Goal: Task Accomplishment & Management: Complete application form

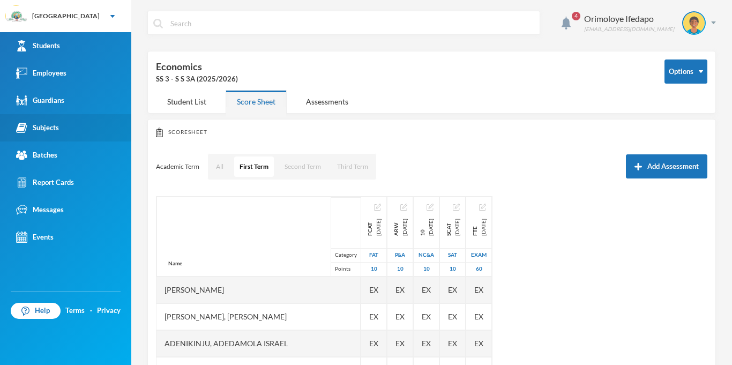
click at [35, 130] on div "Subjects" at bounding box center [37, 127] width 43 height 11
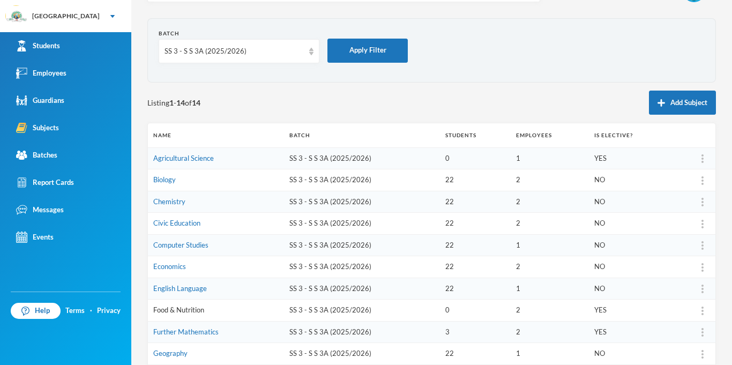
scroll to position [53, 0]
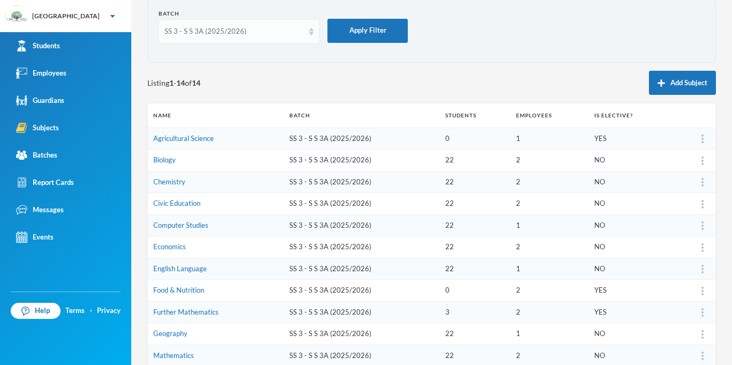
click at [203, 31] on div "SS 3 - S S 3A (2025/2026)" at bounding box center [233, 31] width 139 height 11
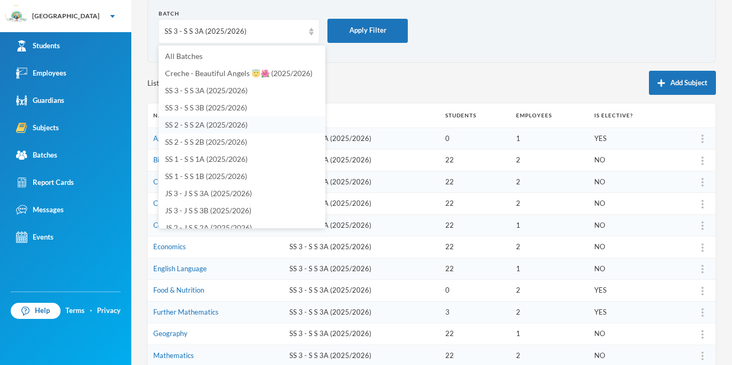
click at [196, 125] on span "SS 2 - S S 2A (2025/2026)" at bounding box center [206, 124] width 83 height 9
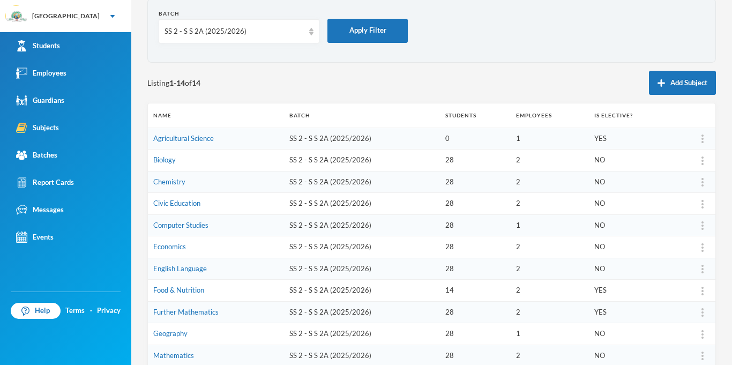
click at [560, 218] on td "1" at bounding box center [550, 225] width 78 height 22
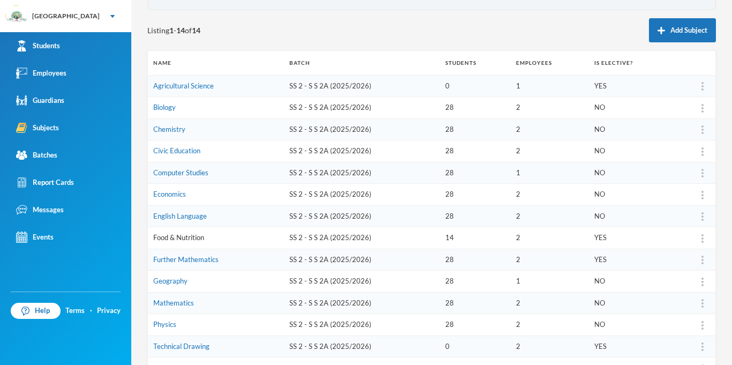
scroll to position [185, 0]
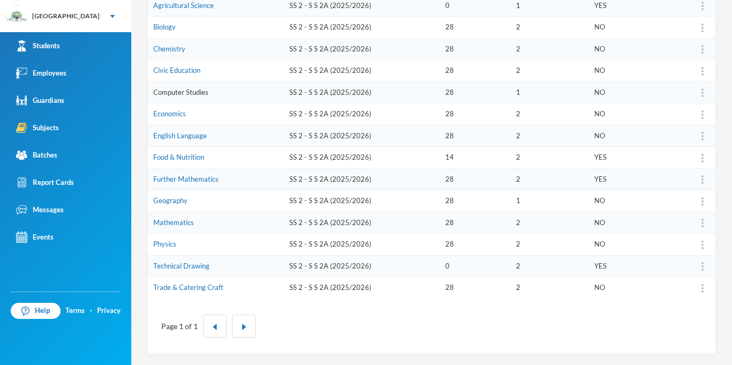
click at [195, 94] on link "Computer Studies" at bounding box center [180, 92] width 55 height 9
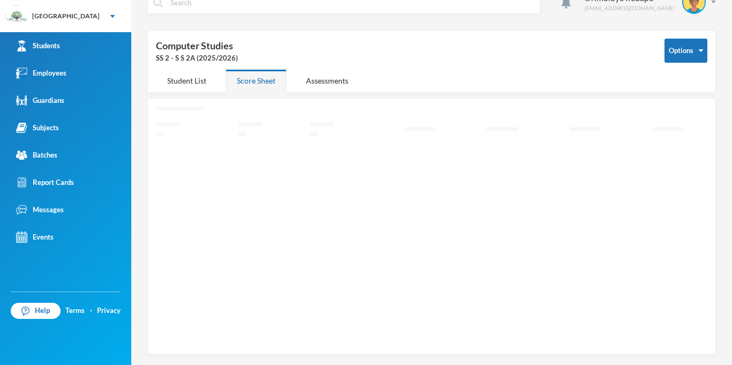
scroll to position [21, 0]
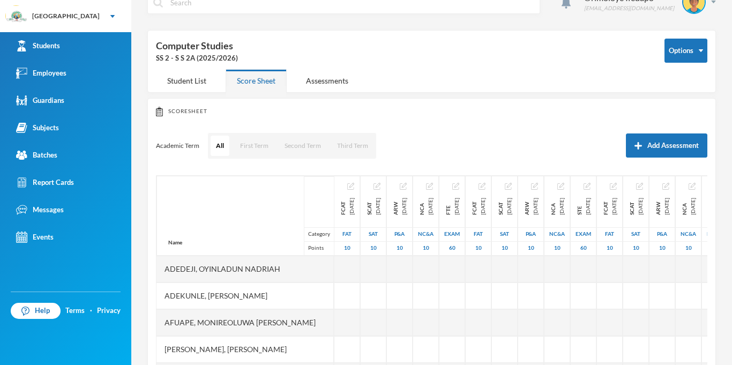
click at [195, 94] on div "4 Orimoloye Ifedapo [EMAIL_ADDRESS][DOMAIN_NAME] Options Computer Studies SS 2 …" at bounding box center [431, 182] width 601 height 365
click at [257, 151] on button "First Term" at bounding box center [254, 146] width 39 height 20
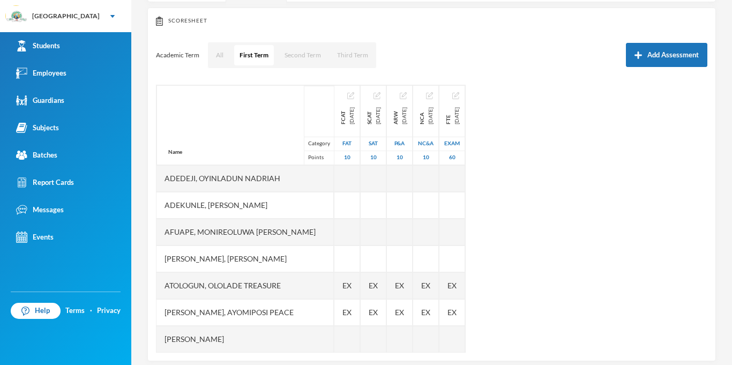
scroll to position [124, 0]
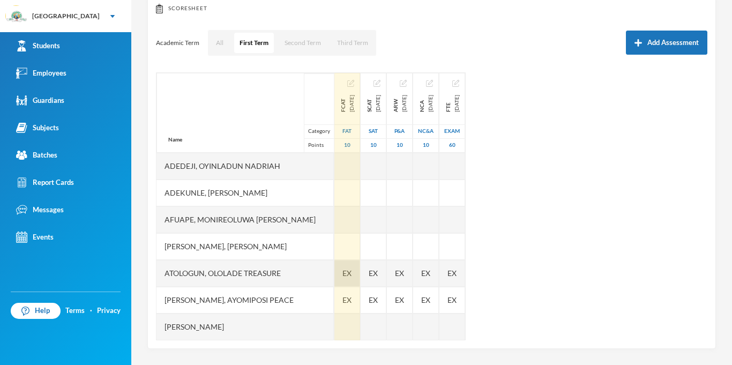
click at [334, 274] on div "EX" at bounding box center [347, 273] width 26 height 27
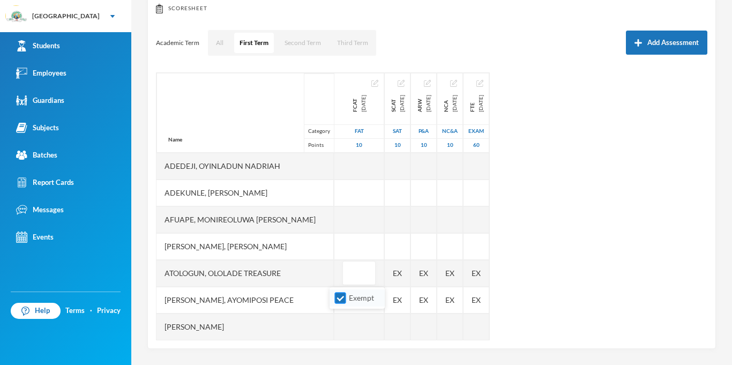
click at [348, 303] on label "Exempt" at bounding box center [357, 298] width 42 height 12
click at [346, 303] on input "Exempt" at bounding box center [340, 298] width 11 height 11
checkbox input "false"
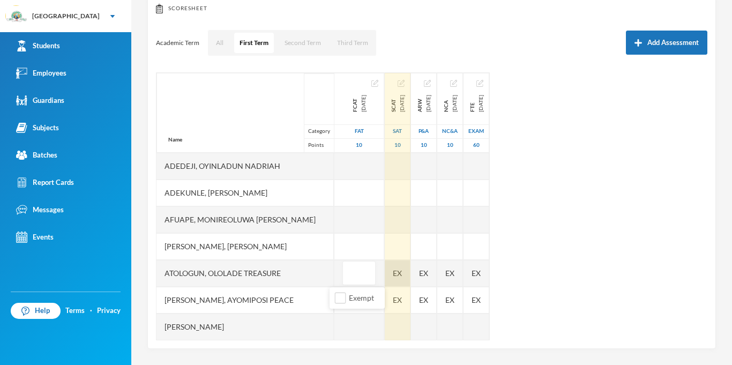
click at [390, 276] on div "EX" at bounding box center [398, 273] width 26 height 27
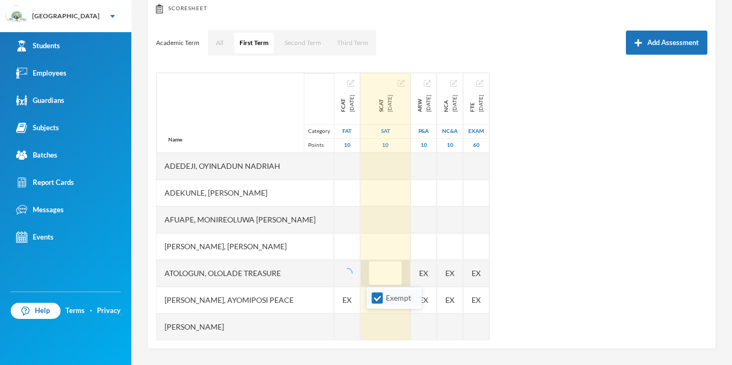
click at [376, 304] on li "Exempt" at bounding box center [393, 297] width 55 height 17
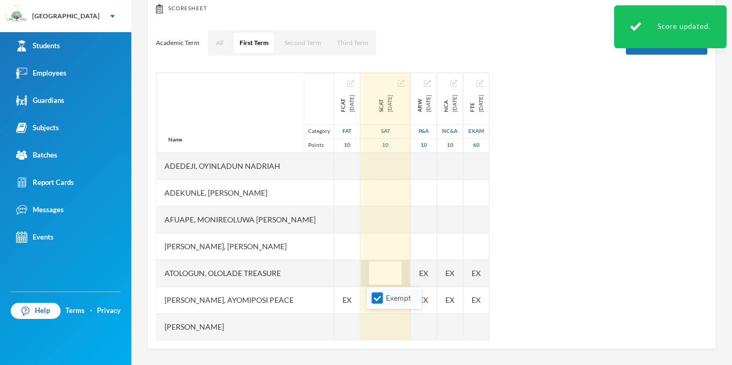
click at [380, 301] on input "Exempt" at bounding box center [377, 298] width 11 height 11
checkbox input "false"
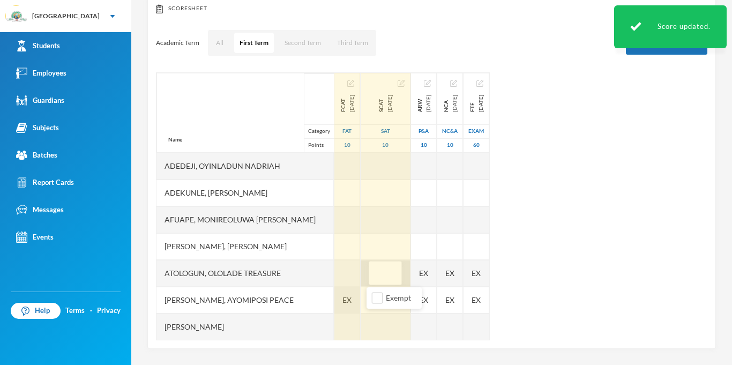
click at [343, 304] on span "EX" at bounding box center [346, 299] width 9 height 11
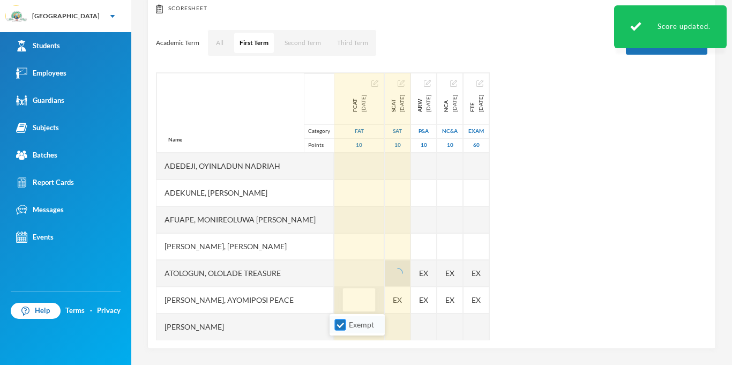
click at [341, 327] on input "Exempt" at bounding box center [340, 324] width 11 height 11
checkbox input "false"
click at [393, 298] on div "EX" at bounding box center [398, 300] width 26 height 27
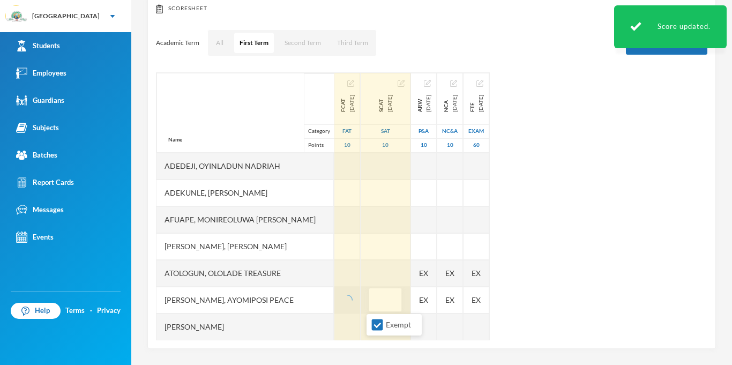
click at [378, 335] on ul "Exempt" at bounding box center [393, 324] width 55 height 21
click at [380, 321] on input "Exempt" at bounding box center [377, 324] width 11 height 11
checkbox input "false"
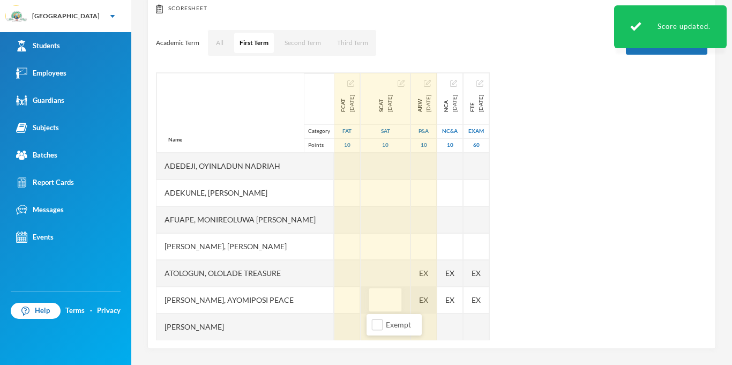
click at [428, 306] on div "EX" at bounding box center [424, 300] width 26 height 27
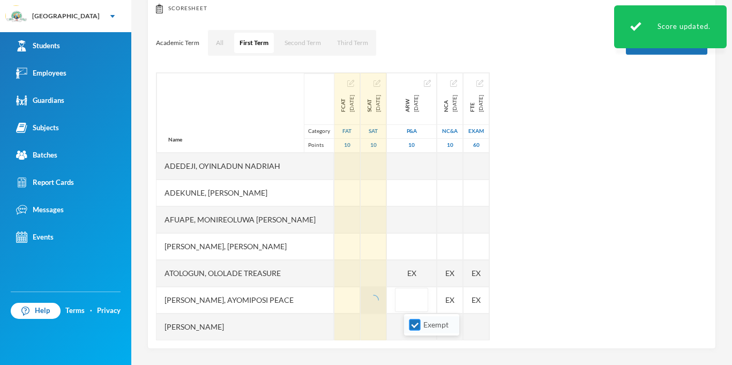
click at [417, 323] on input "Exempt" at bounding box center [414, 324] width 11 height 11
checkbox input "false"
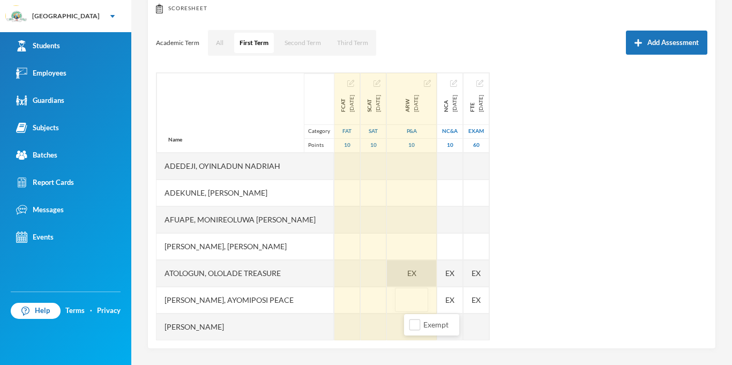
click at [416, 271] on span "EX" at bounding box center [411, 272] width 9 height 11
click at [415, 303] on input "Exempt" at bounding box center [414, 298] width 11 height 11
checkbox input "false"
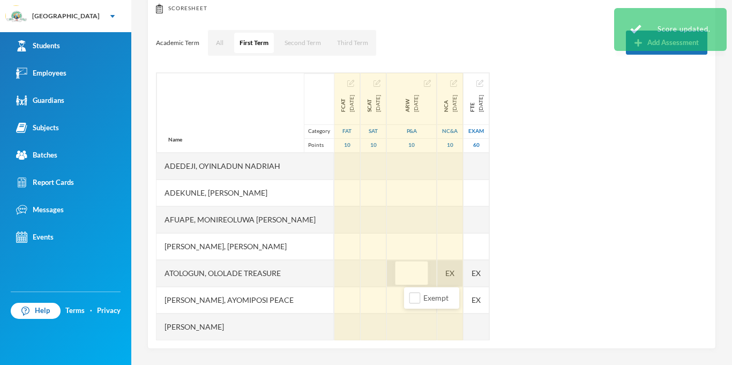
click at [473, 275] on div "Name Category Points [PERSON_NAME] [PERSON_NAME], Opemipo [PERSON_NAME], [PERSO…" at bounding box center [431, 206] width 551 height 268
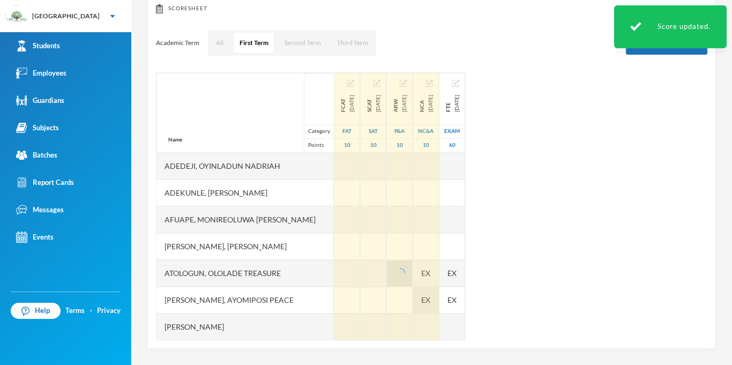
click at [430, 298] on span "EX" at bounding box center [425, 299] width 9 height 11
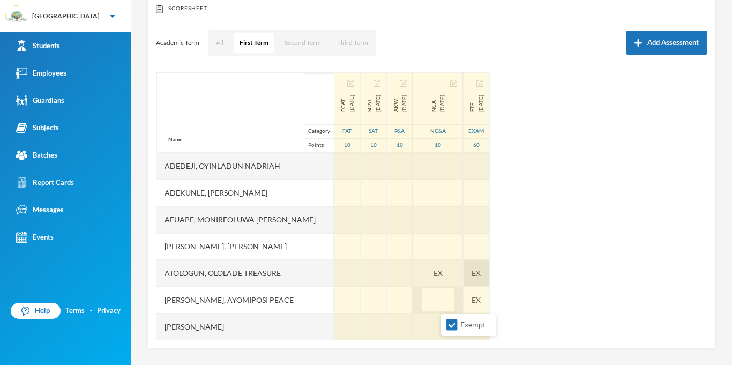
click at [489, 272] on div "EX" at bounding box center [476, 273] width 26 height 27
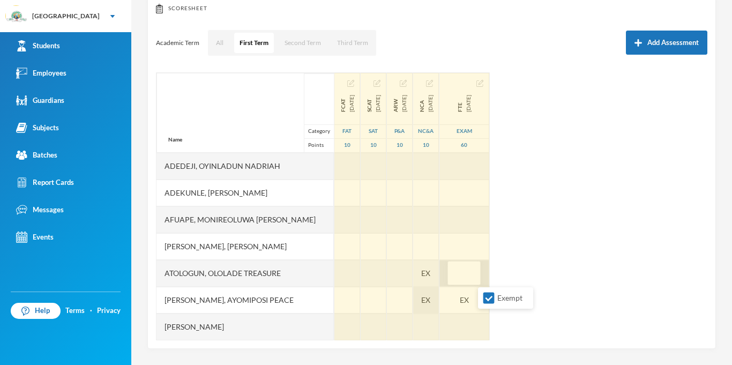
click at [475, 272] on input "text" at bounding box center [463, 273] width 21 height 24
click at [439, 272] on div "EX" at bounding box center [426, 273] width 26 height 27
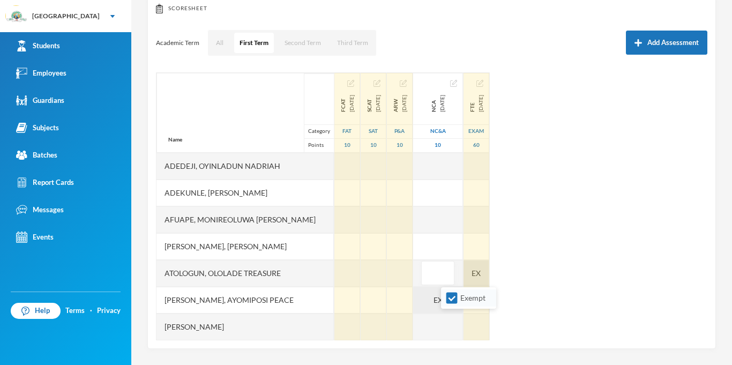
click at [453, 290] on li "Exempt" at bounding box center [468, 297] width 55 height 17
click at [459, 299] on span "Exempt" at bounding box center [473, 297] width 34 height 9
click at [458, 299] on input "Exempt" at bounding box center [451, 298] width 11 height 11
checkbox input "false"
click at [529, 298] on div "Name Category Points [PERSON_NAME] [PERSON_NAME], Opemipo [PERSON_NAME], [PERSO…" at bounding box center [431, 206] width 551 height 268
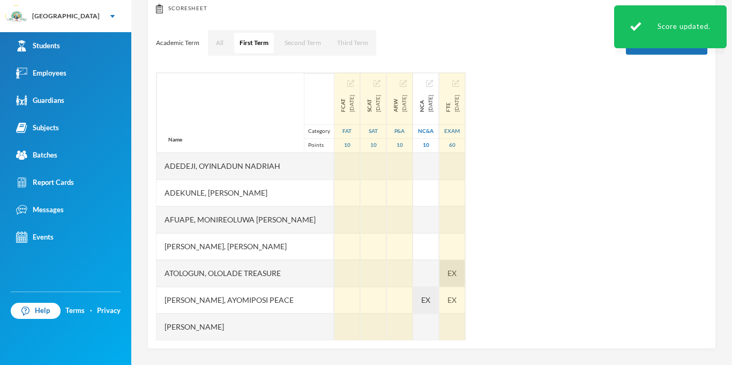
click at [456, 276] on span "EX" at bounding box center [451, 272] width 9 height 11
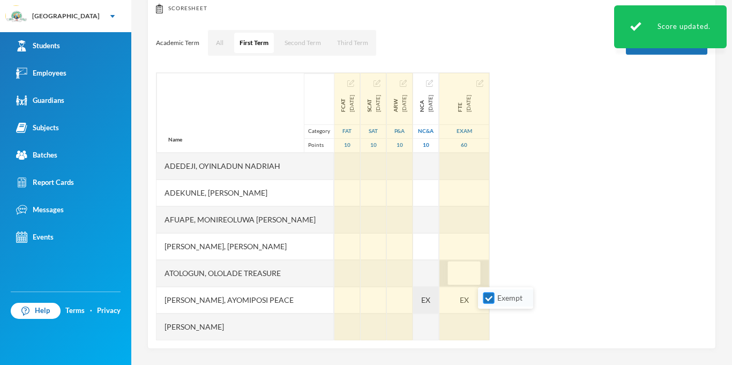
click at [492, 297] on input "Exempt" at bounding box center [488, 298] width 11 height 11
checkbox input "false"
click at [430, 305] on span "EX" at bounding box center [425, 299] width 9 height 11
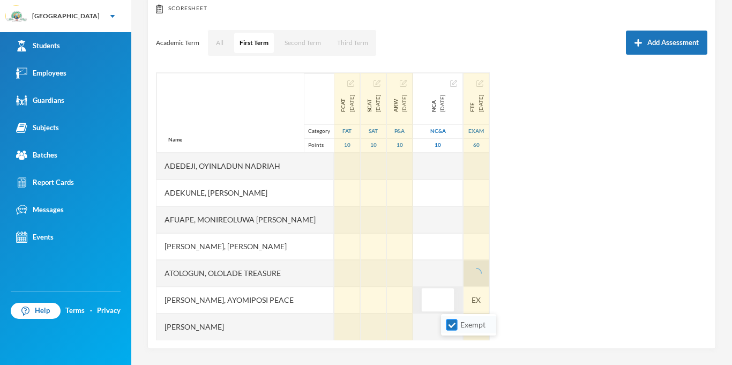
click at [454, 321] on input "Exempt" at bounding box center [451, 324] width 11 height 11
checkbox input "false"
click at [489, 287] on div "EX" at bounding box center [476, 273] width 26 height 27
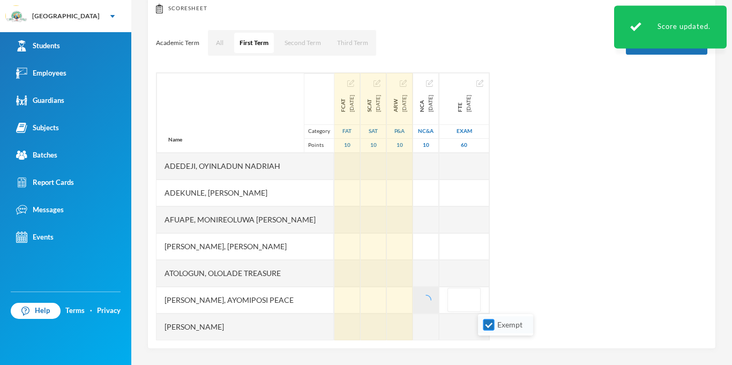
click at [492, 324] on input "Exempt" at bounding box center [488, 324] width 11 height 11
checkbox input "false"
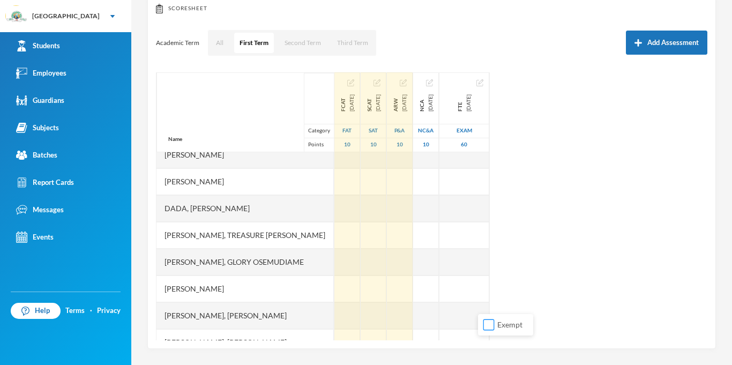
scroll to position [177, 0]
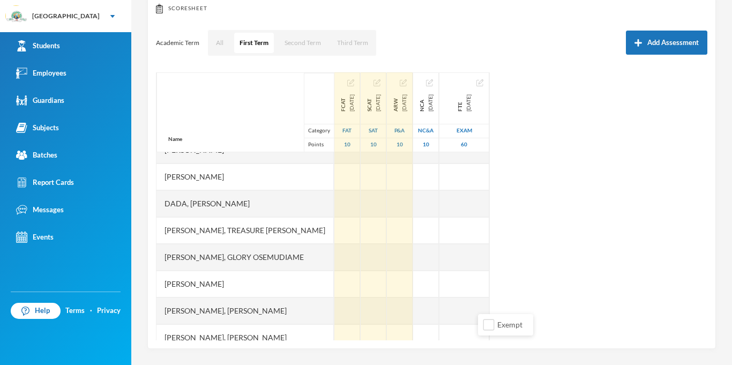
click at [299, 256] on div "[PERSON_NAME], Glory Osemudiame" at bounding box center [244, 257] width 177 height 27
click at [334, 258] on div at bounding box center [347, 257] width 26 height 27
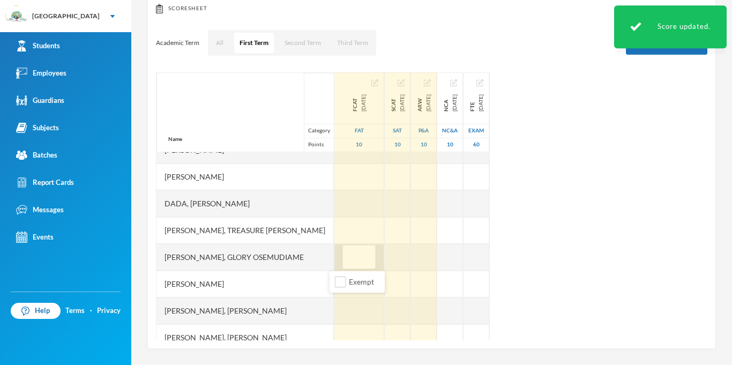
type input "5"
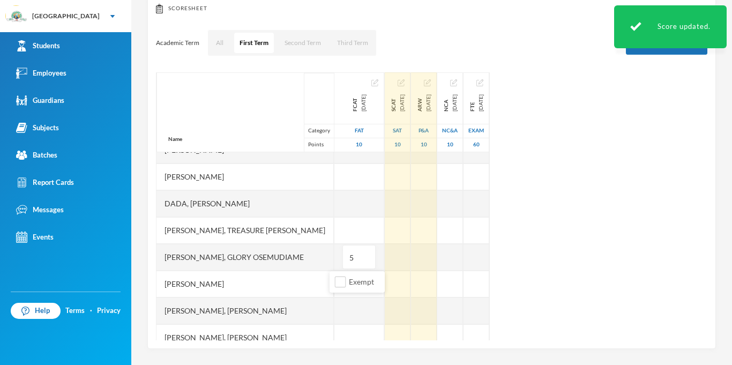
click at [679, 325] on div "Name Category Points [PERSON_NAME] [PERSON_NAME], Opemipo [PERSON_NAME], [PERSO…" at bounding box center [431, 206] width 551 height 268
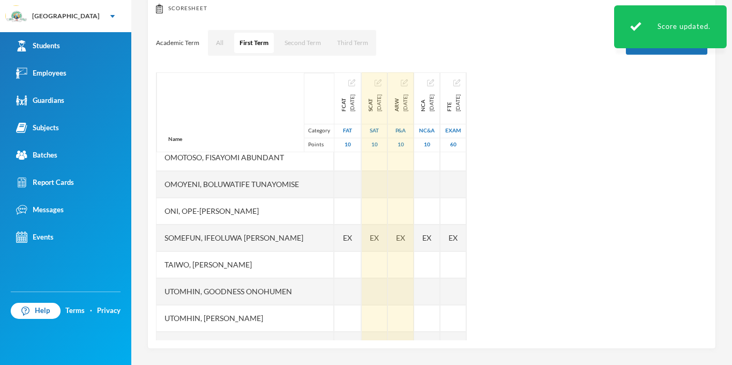
scroll to position [590, 0]
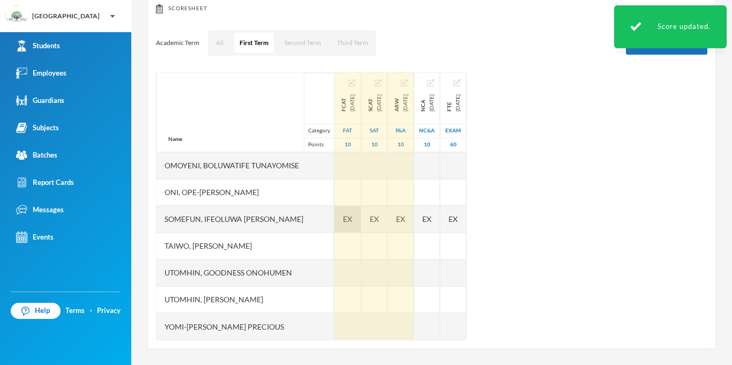
click at [334, 223] on div "EX" at bounding box center [347, 219] width 27 height 27
click at [334, 213] on div "EX" at bounding box center [347, 219] width 27 height 27
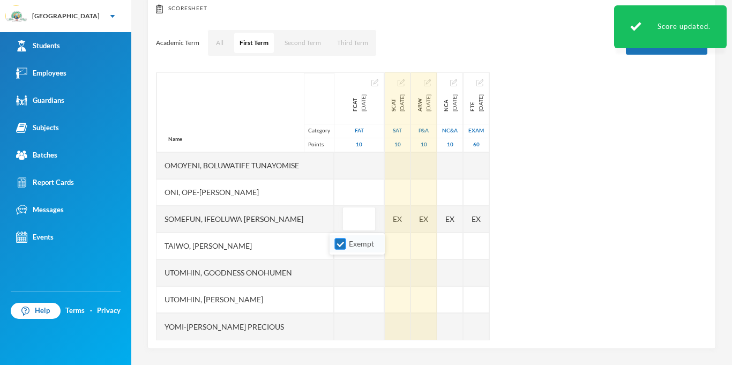
click at [339, 243] on input "Exempt" at bounding box center [340, 243] width 11 height 11
checkbox input "false"
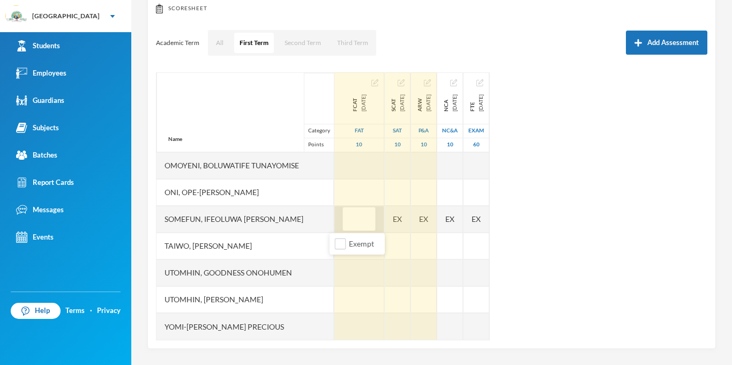
click at [349, 223] on input "text" at bounding box center [358, 219] width 21 height 24
type input "8"
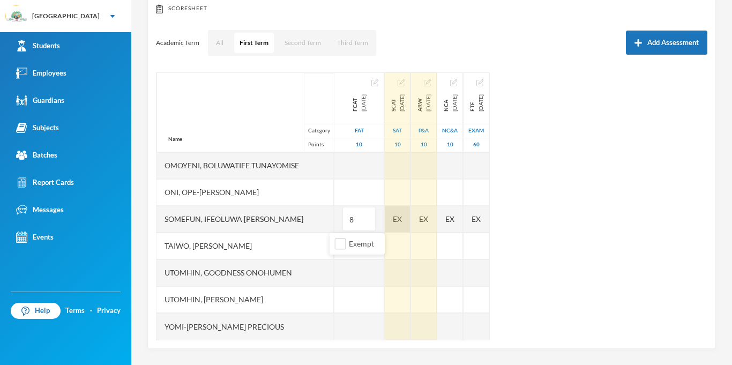
click at [392, 222] on div "EX" at bounding box center [398, 219] width 26 height 27
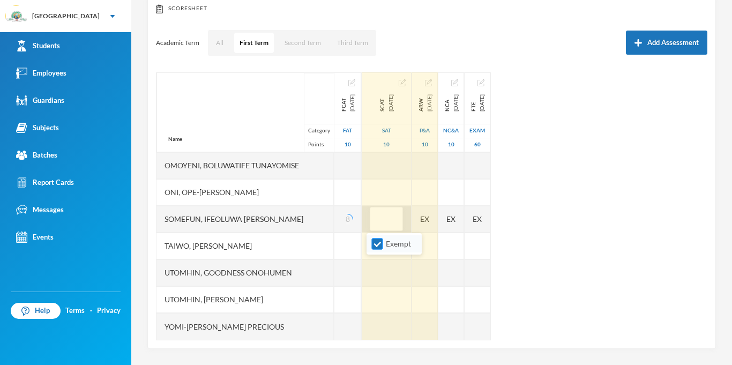
click at [373, 245] on input "Exempt" at bounding box center [377, 243] width 11 height 11
checkbox input "false"
click at [436, 220] on div "Name Category Points [PERSON_NAME] [PERSON_NAME], Opemipo [PERSON_NAME], [PERSO…" at bounding box center [431, 206] width 551 height 268
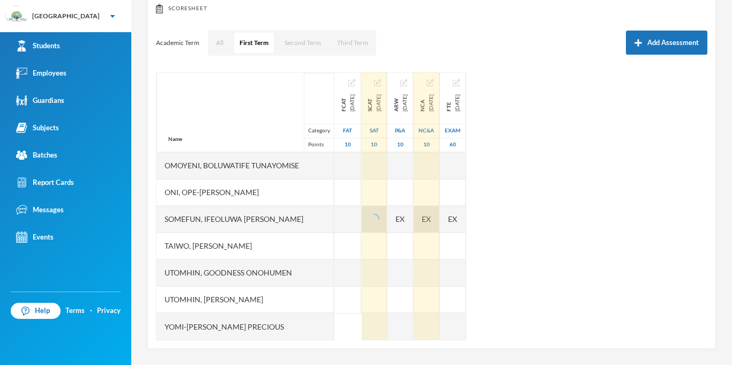
click at [439, 216] on div "EX" at bounding box center [427, 219] width 26 height 27
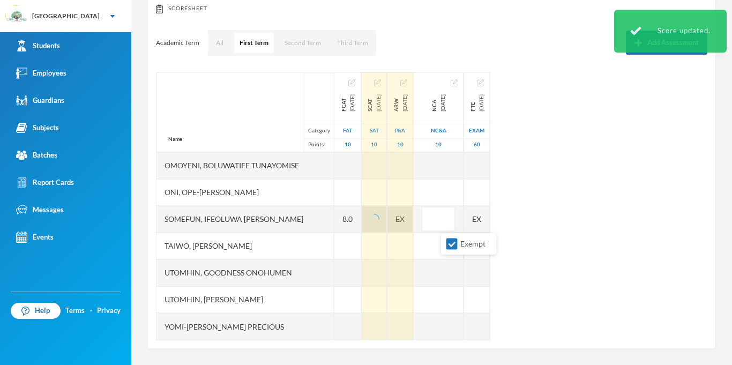
click at [413, 219] on div "EX" at bounding box center [400, 219] width 26 height 27
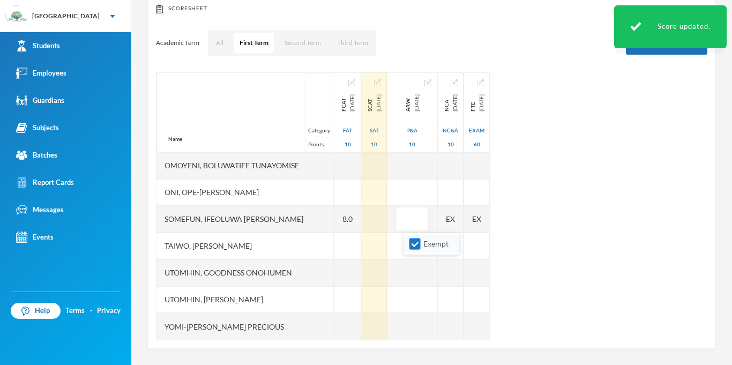
click at [419, 249] on input "Exempt" at bounding box center [414, 243] width 11 height 11
checkbox input "false"
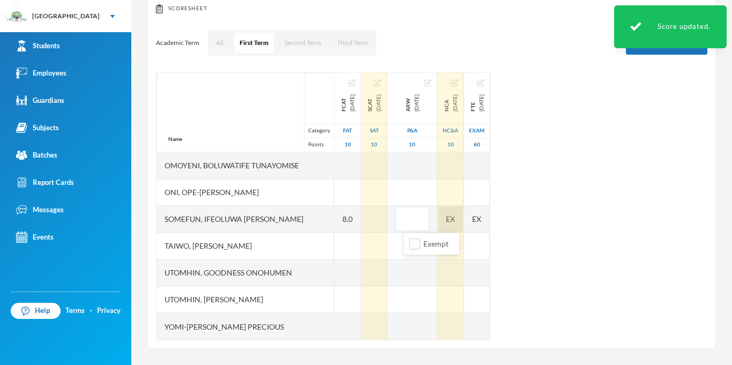
click at [470, 216] on div "Name Category Points [PERSON_NAME] [PERSON_NAME], Opemipo [PERSON_NAME], [PERSO…" at bounding box center [431, 206] width 551 height 268
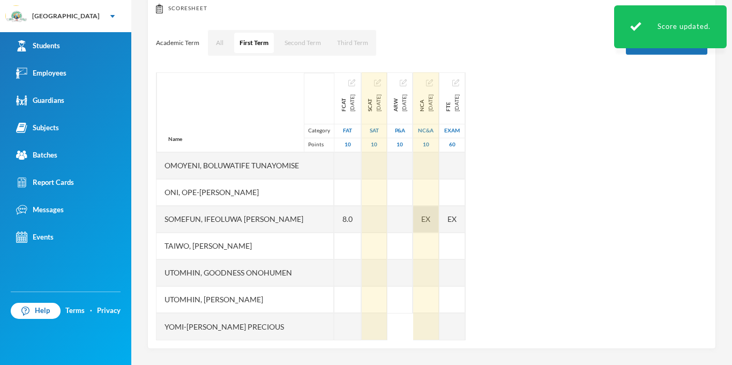
click at [439, 218] on div "EX" at bounding box center [426, 219] width 26 height 27
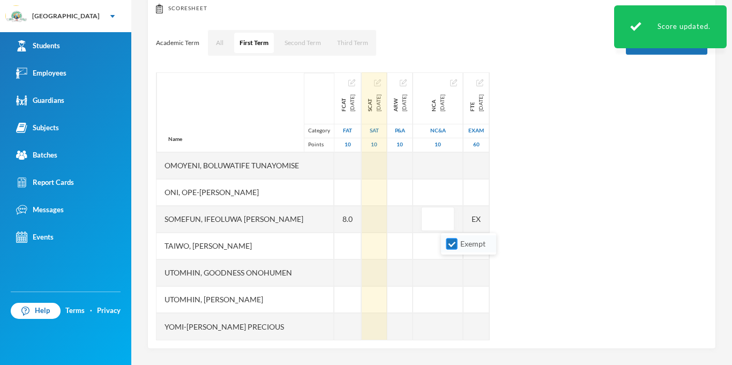
click at [453, 242] on input "Exempt" at bounding box center [451, 243] width 11 height 11
checkbox input "false"
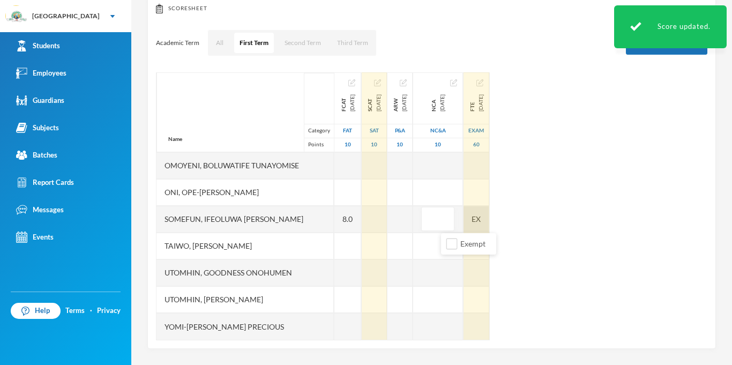
click at [489, 218] on div "EX" at bounding box center [476, 219] width 26 height 27
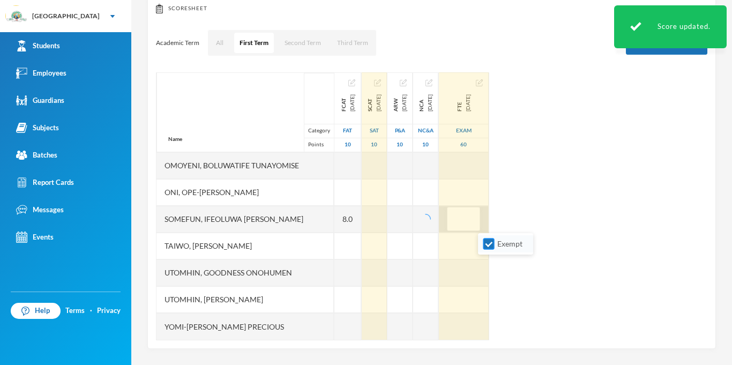
click at [483, 246] on input "Exempt" at bounding box center [488, 243] width 11 height 11
checkbox input "false"
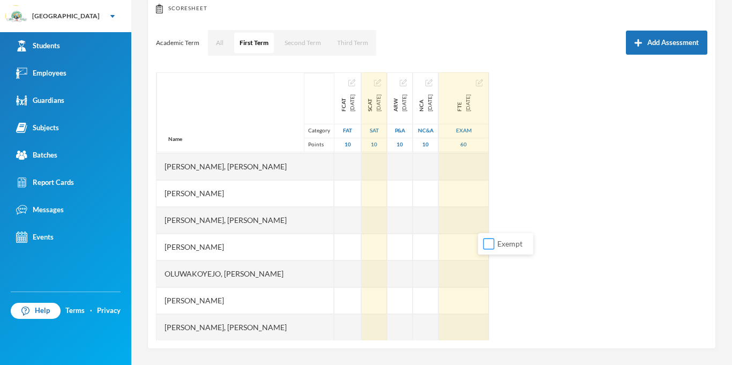
scroll to position [374, 0]
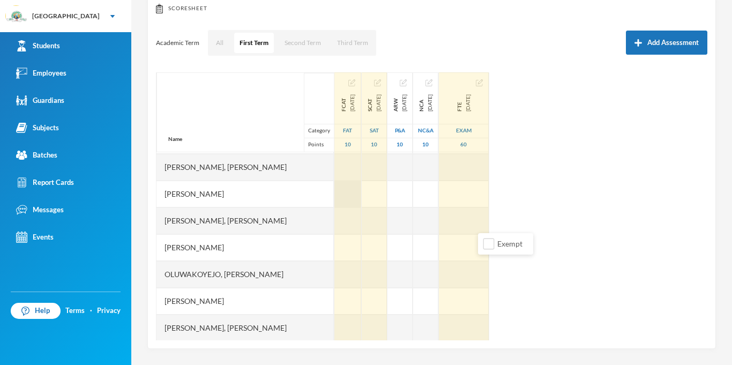
click at [334, 196] on div at bounding box center [347, 194] width 27 height 27
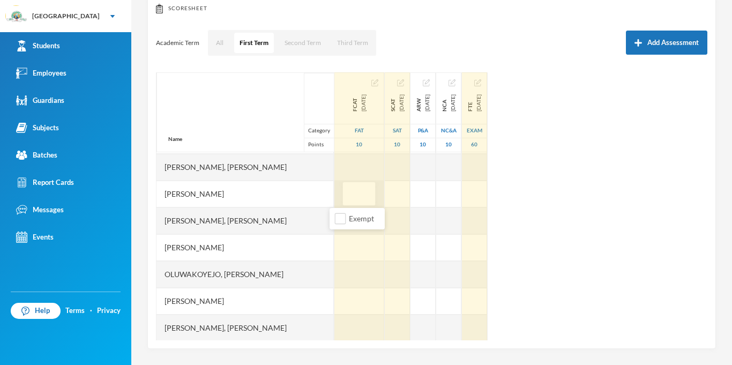
type input "9"
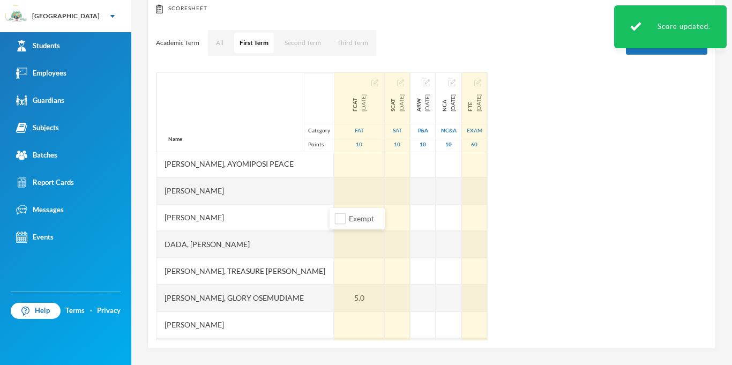
scroll to position [124, 0]
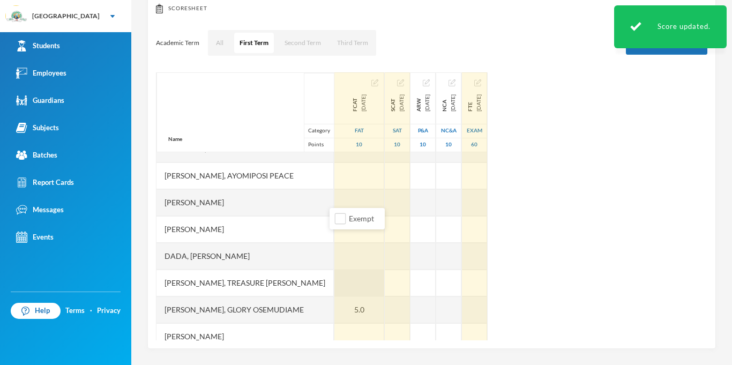
click at [350, 288] on div at bounding box center [359, 282] width 50 height 27
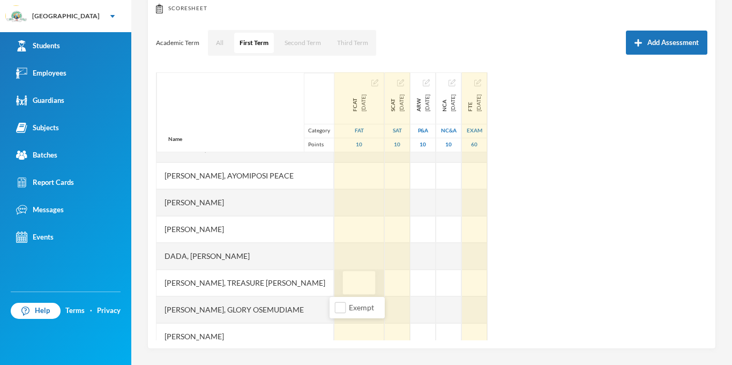
type input "7"
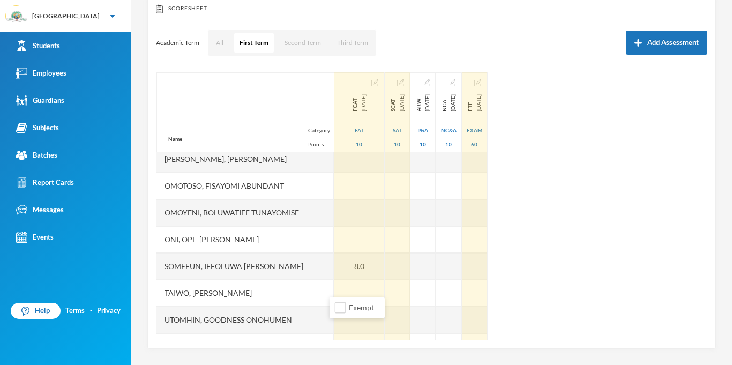
scroll to position [544, 0]
click at [343, 239] on div at bounding box center [359, 238] width 50 height 27
type input "8"
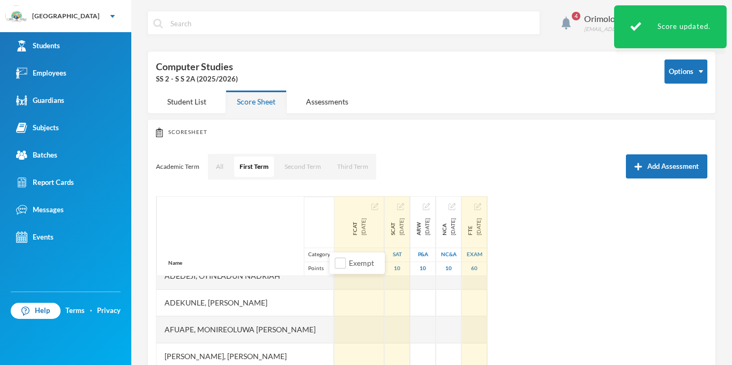
scroll to position [0, 0]
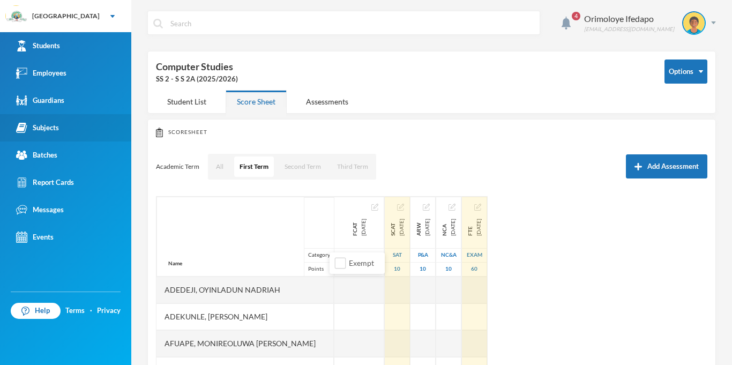
click at [47, 130] on div "Subjects" at bounding box center [37, 127] width 43 height 11
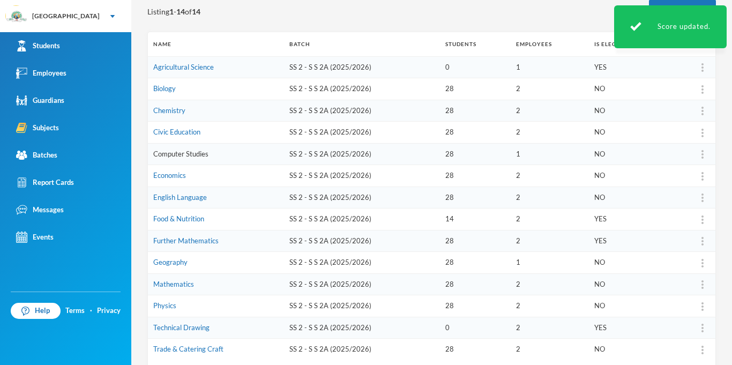
scroll to position [137, 0]
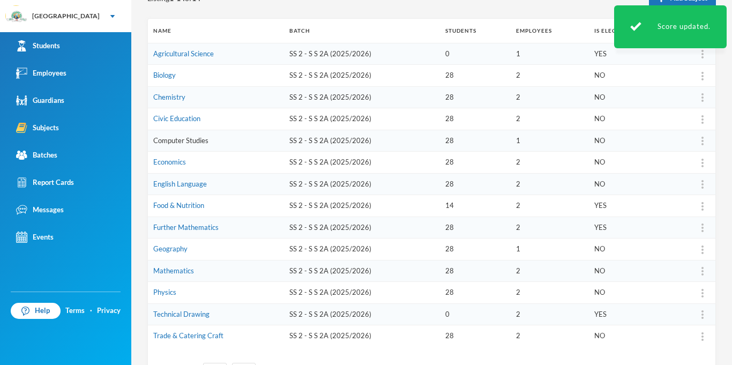
click at [175, 141] on link "Computer Studies" at bounding box center [180, 140] width 55 height 9
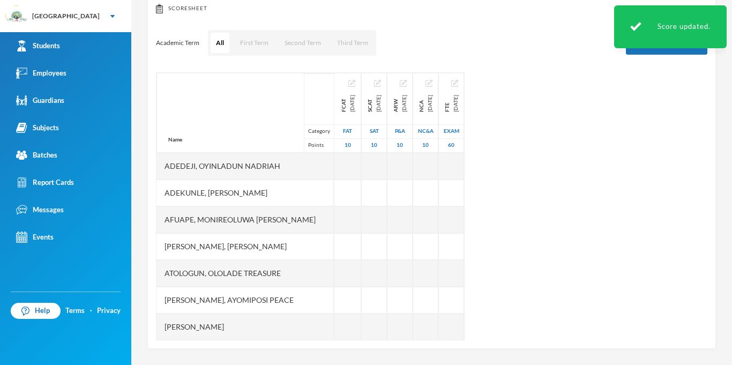
scroll to position [124, 0]
click at [297, 55] on div "All First Term Second Term Third Term" at bounding box center [291, 42] width 169 height 27
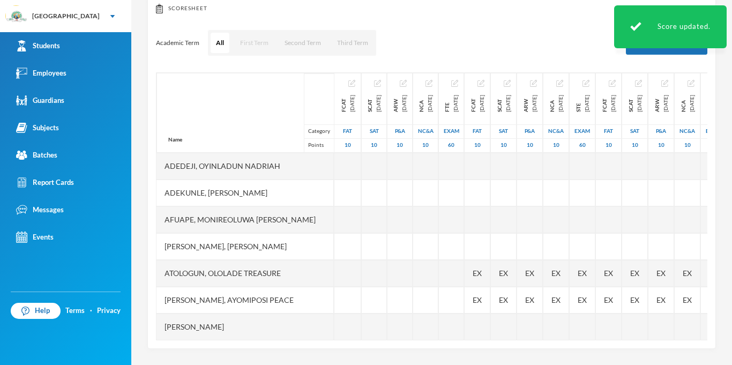
click at [245, 39] on button "First Term" at bounding box center [254, 43] width 39 height 20
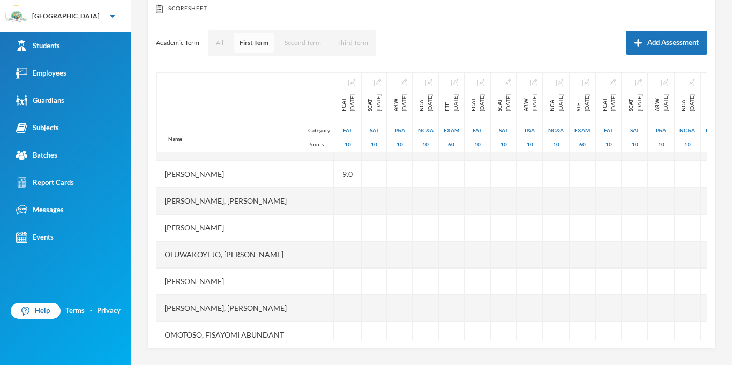
scroll to position [395, 0]
click at [250, 48] on button "First Term" at bounding box center [254, 43] width 40 height 20
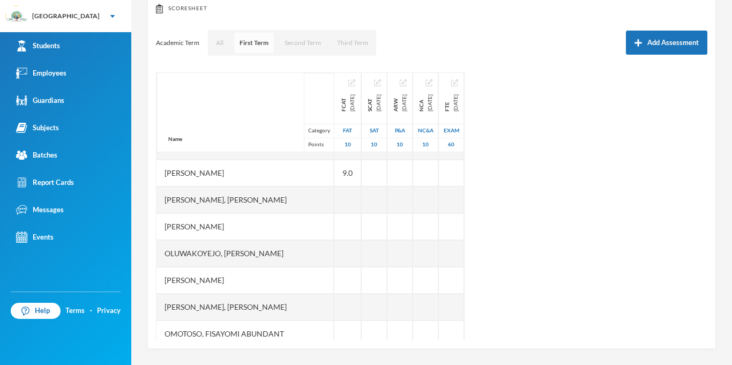
scroll to position [590, 0]
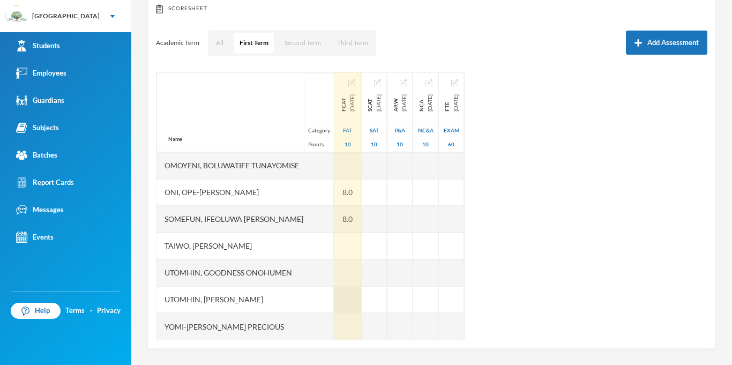
click at [338, 301] on div at bounding box center [347, 299] width 27 height 27
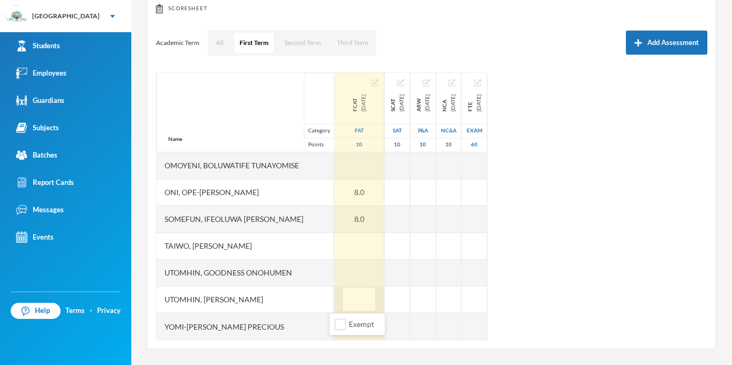
type input "6"
click at [337, 268] on div at bounding box center [359, 272] width 50 height 27
type input "8"
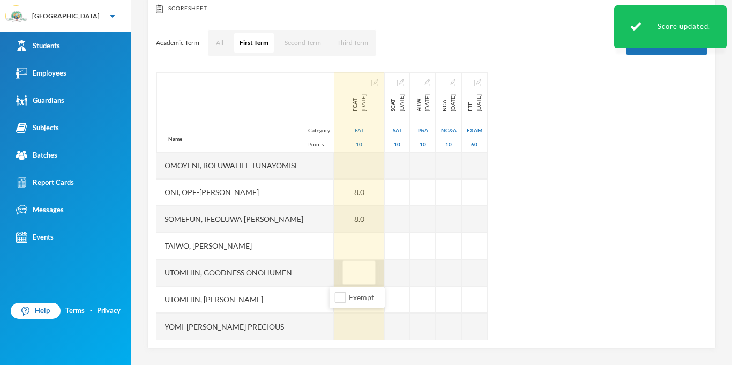
type input "6"
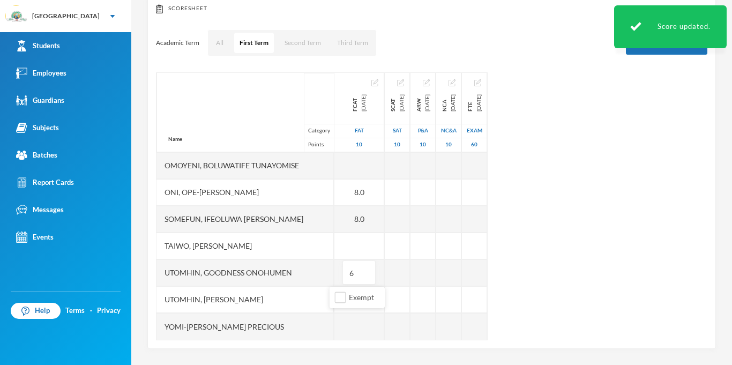
click at [658, 237] on div "Name Category Points [PERSON_NAME] [PERSON_NAME], Opemipo [PERSON_NAME], [PERSO…" at bounding box center [431, 206] width 551 height 268
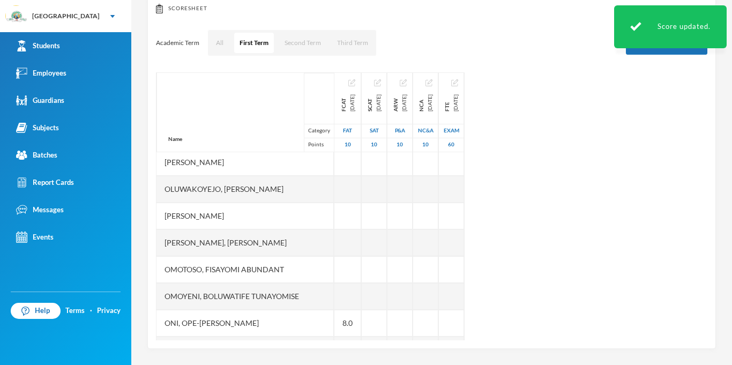
scroll to position [455, 0]
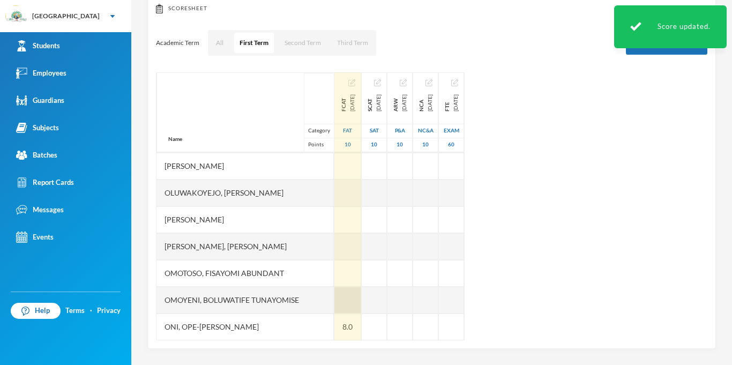
click at [343, 310] on div at bounding box center [347, 300] width 27 height 27
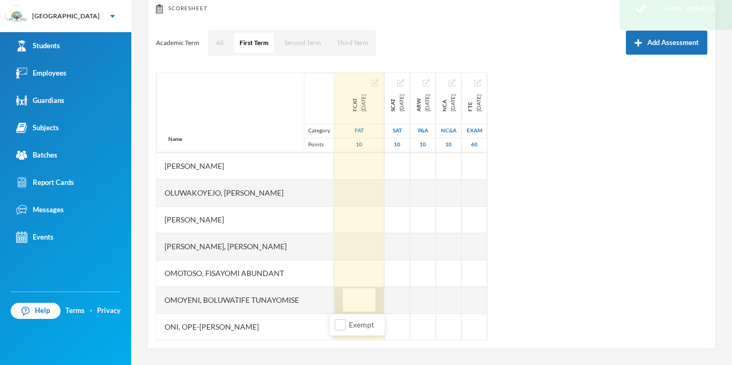
type input "8"
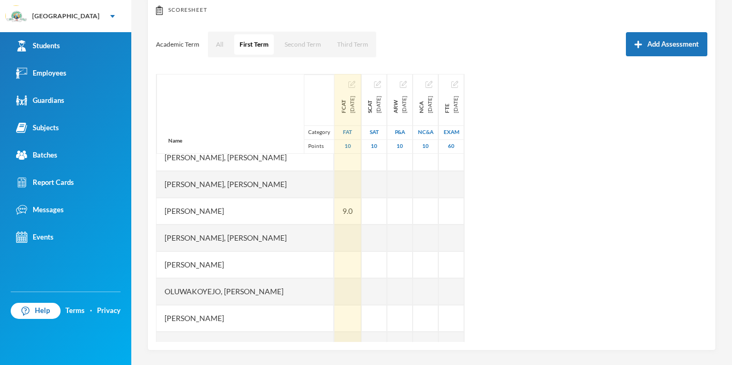
scroll to position [121, 0]
click at [343, 275] on div at bounding box center [347, 265] width 27 height 27
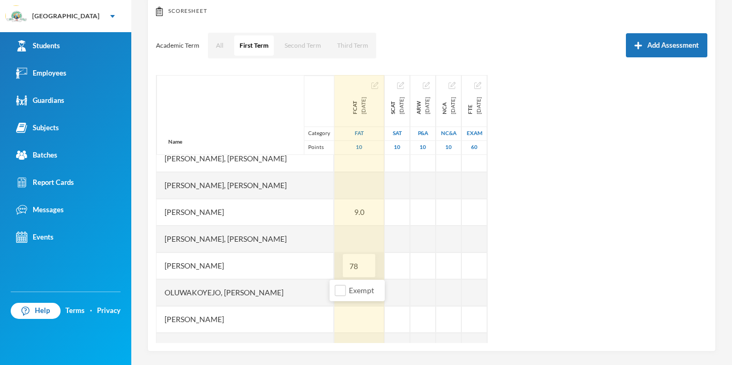
type input "7"
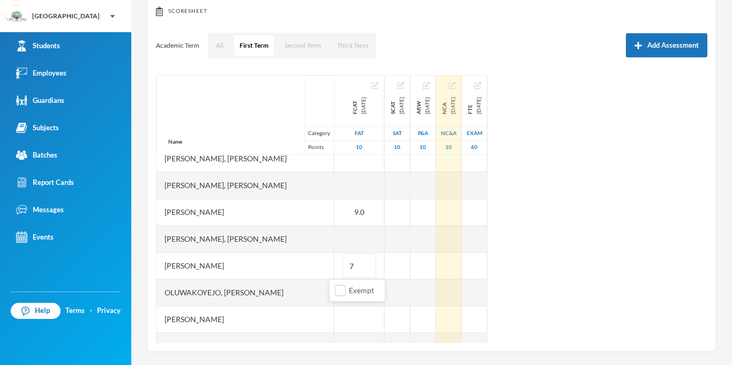
click at [483, 113] on div "Name Category Points [PERSON_NAME] [PERSON_NAME], Opemipo [PERSON_NAME], [PERSO…" at bounding box center [431, 209] width 551 height 268
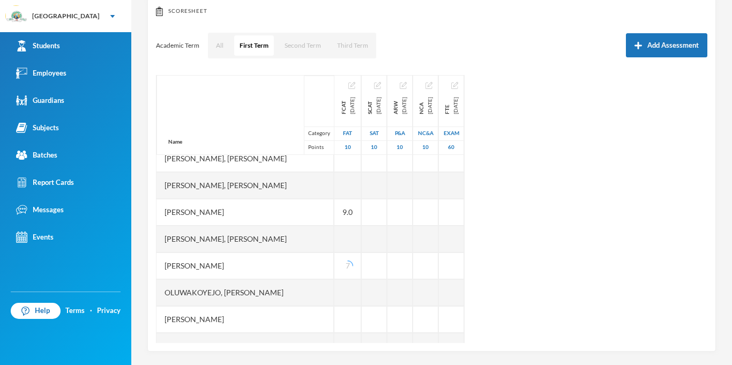
click at [643, 218] on div "Name Category Points [PERSON_NAME] [PERSON_NAME], Opemipo [PERSON_NAME], [PERSO…" at bounding box center [431, 209] width 551 height 268
click at [52, 126] on div "Subjects" at bounding box center [37, 127] width 43 height 11
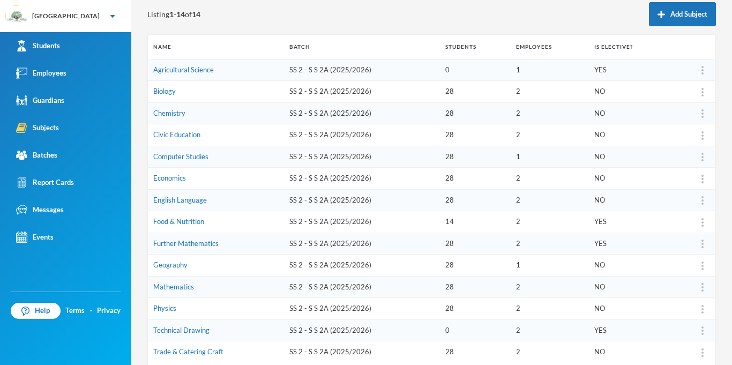
scroll to position [3, 0]
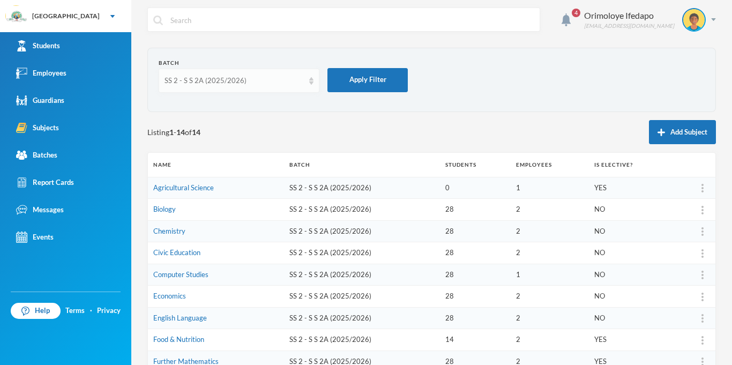
click at [215, 80] on div "SS 2 - S S 2A (2025/2026)" at bounding box center [233, 81] width 139 height 11
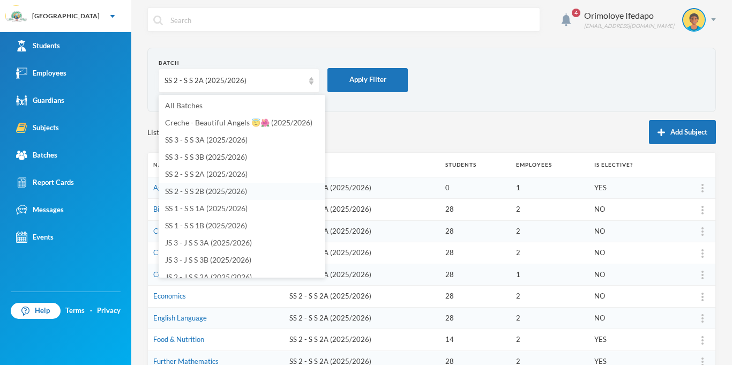
click at [196, 192] on span "SS 2 - S S 2B (2025/2026)" at bounding box center [206, 190] width 82 height 9
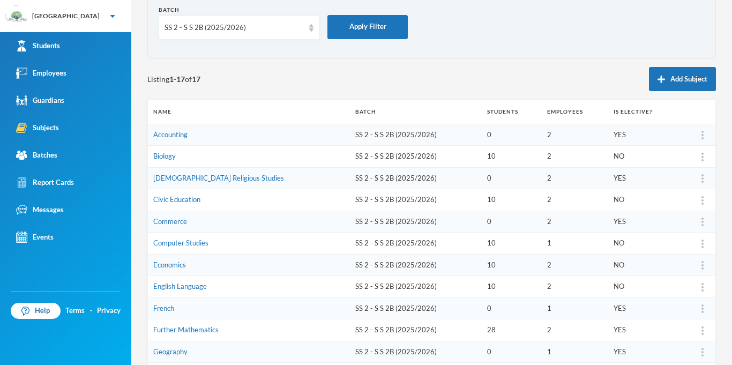
scroll to position [85, 0]
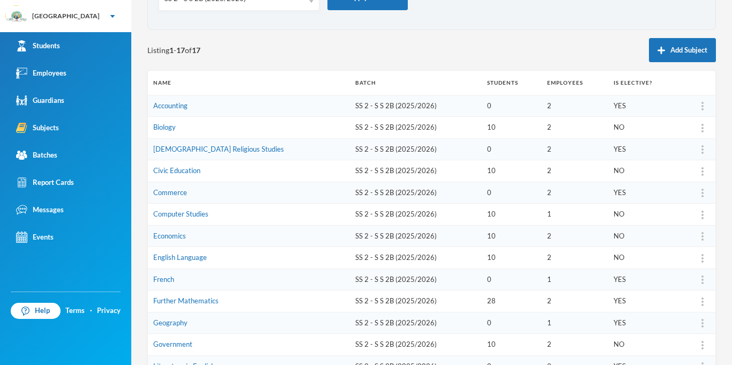
click at [189, 219] on td "Computer Studies" at bounding box center [249, 215] width 202 height 22
click at [185, 215] on link "Computer Studies" at bounding box center [180, 213] width 55 height 9
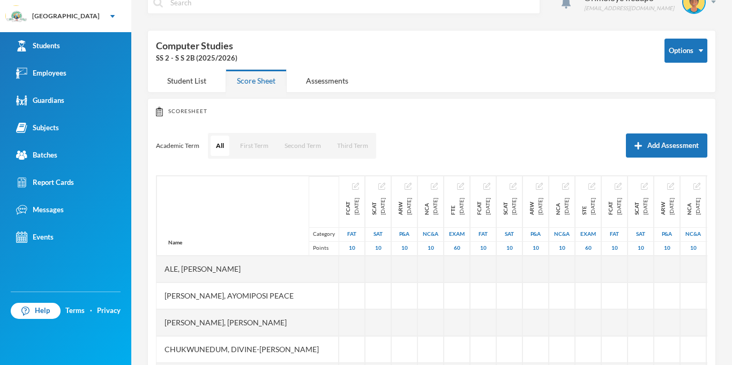
scroll to position [85, 0]
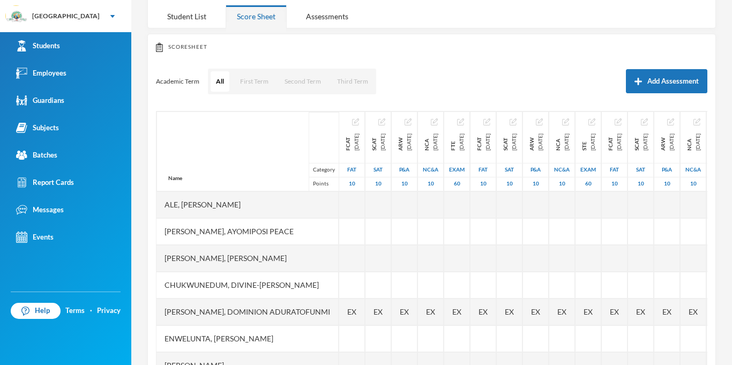
click at [185, 215] on div "Ale, [PERSON_NAME]" at bounding box center [247, 204] width 182 height 27
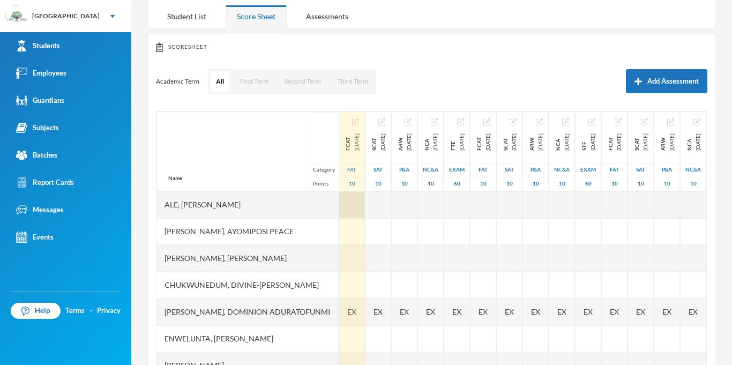
click at [357, 209] on div at bounding box center [352, 204] width 26 height 27
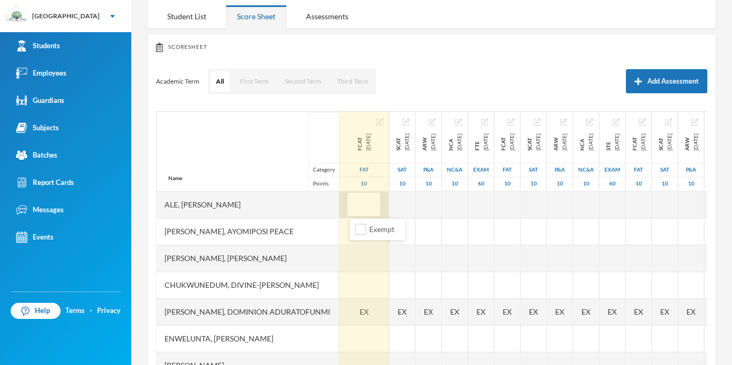
type input "6"
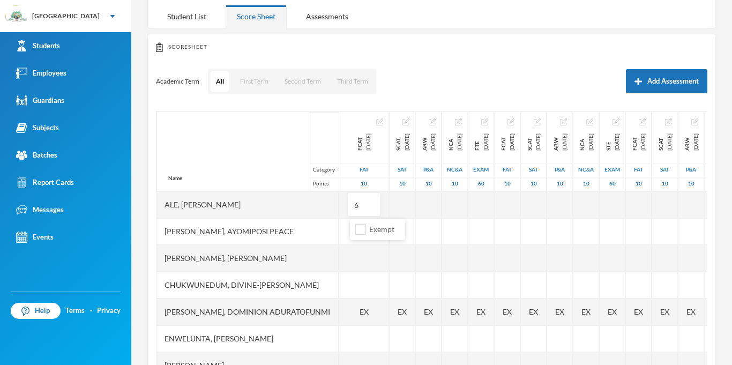
click at [456, 84] on div "Academic Term All First Term Second Term Third Term Add Assessment" at bounding box center [431, 81] width 551 height 27
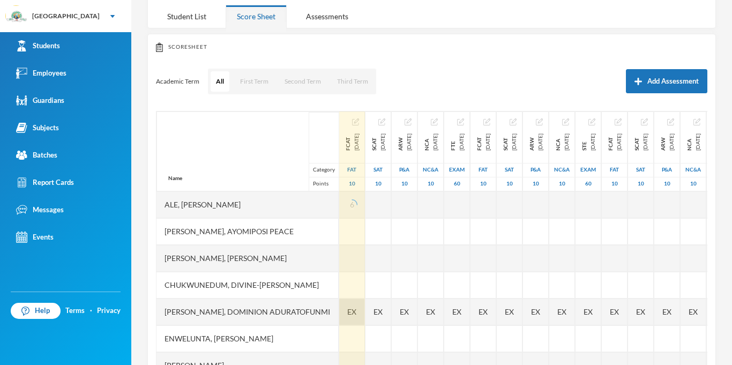
click at [349, 318] on div "EX" at bounding box center [352, 311] width 26 height 27
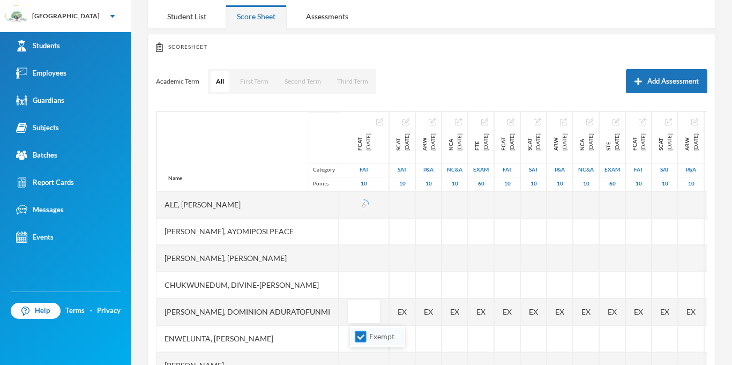
click at [355, 333] on input "Exempt" at bounding box center [360, 336] width 11 height 11
checkbox input "false"
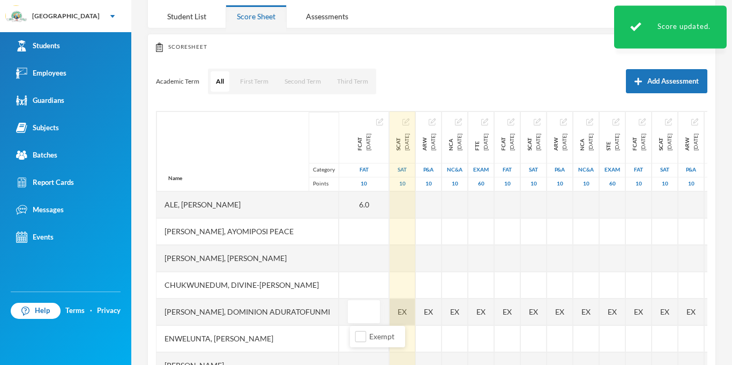
click at [420, 308] on div "Name Category Points Ale, [PERSON_NAME], Ayomiposi Peace Chukwudi, [PERSON_NAME…" at bounding box center [431, 245] width 551 height 268
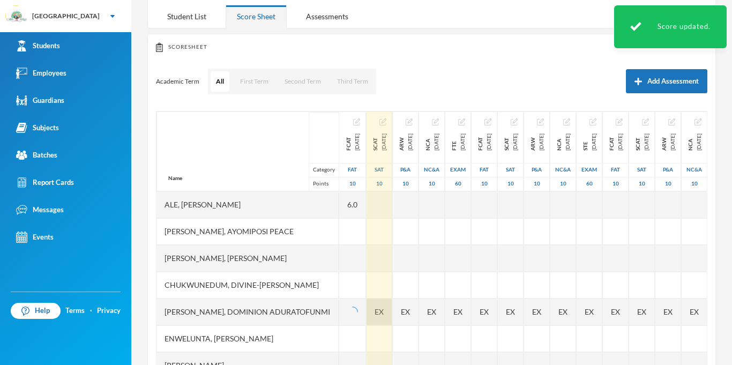
click at [392, 319] on div "EX" at bounding box center [379, 311] width 26 height 27
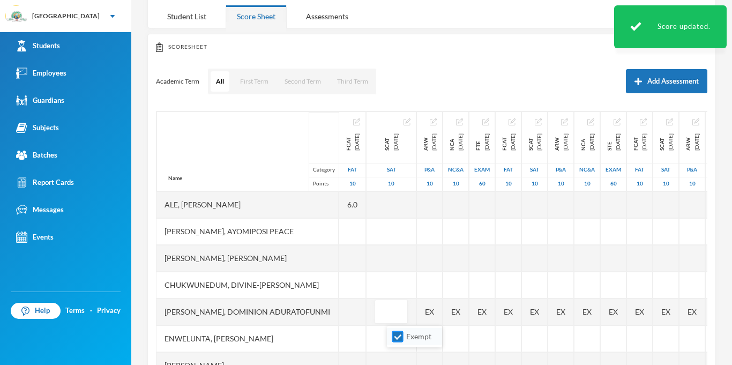
click at [401, 333] on input "Exempt" at bounding box center [397, 336] width 11 height 11
checkbox input "false"
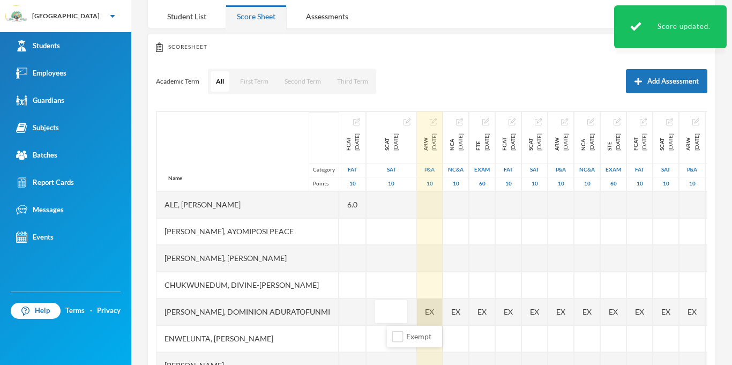
click at [443, 310] on div "EX" at bounding box center [430, 311] width 26 height 27
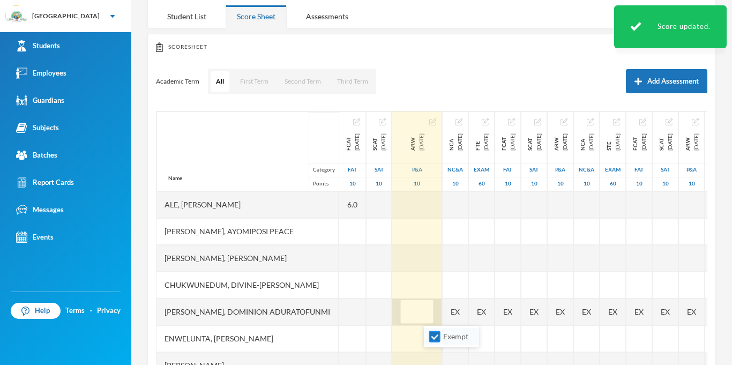
click at [443, 332] on span "Exempt" at bounding box center [456, 336] width 34 height 9
click at [440, 332] on input "Exempt" at bounding box center [434, 336] width 11 height 11
checkbox input "false"
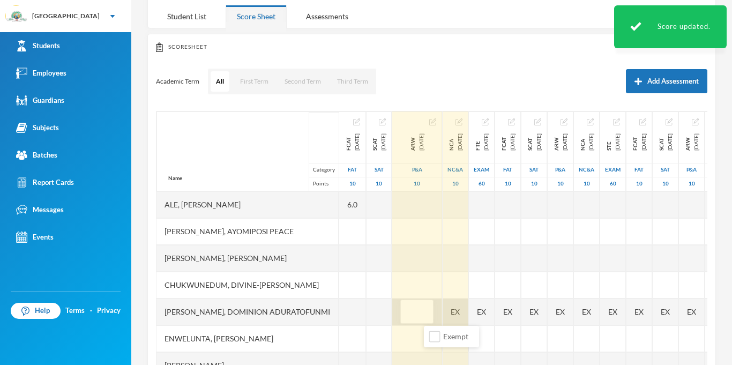
click at [493, 319] on div "Name Category Points Ale, [PERSON_NAME], Ayomiposi Peace Chukwudi, [PERSON_NAME…" at bounding box center [431, 245] width 551 height 268
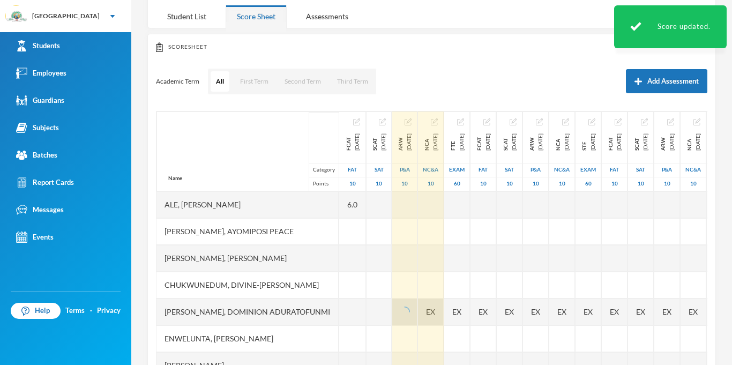
click at [470, 319] on div "EX" at bounding box center [457, 311] width 26 height 27
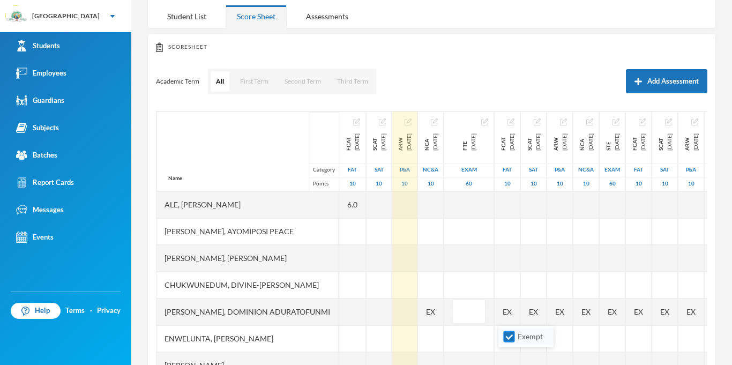
click at [512, 339] on input "Exempt" at bounding box center [509, 336] width 11 height 11
checkbox input "false"
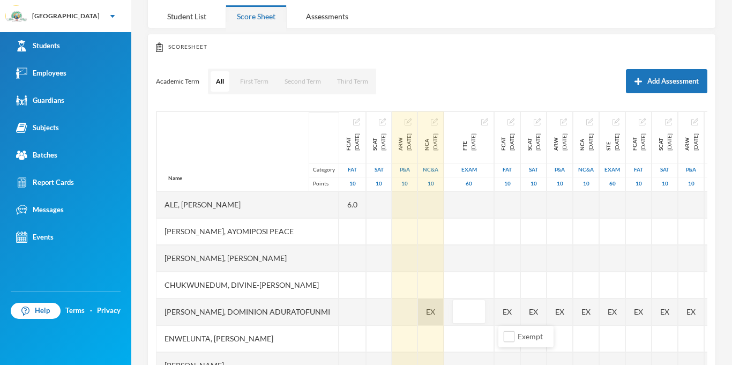
click at [444, 313] on div "EX" at bounding box center [431, 311] width 26 height 27
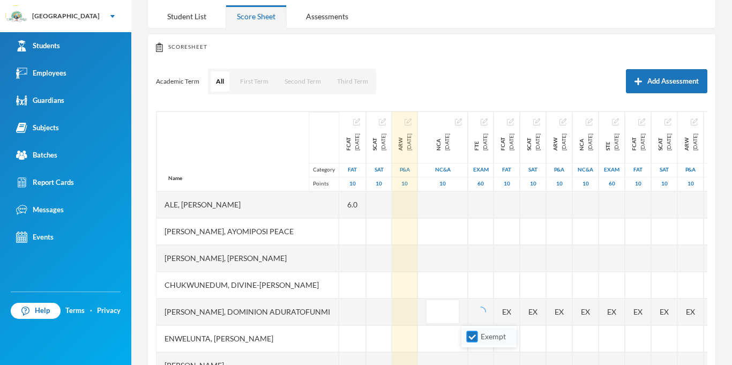
click at [474, 336] on input "Exempt" at bounding box center [472, 336] width 11 height 11
checkbox input "false"
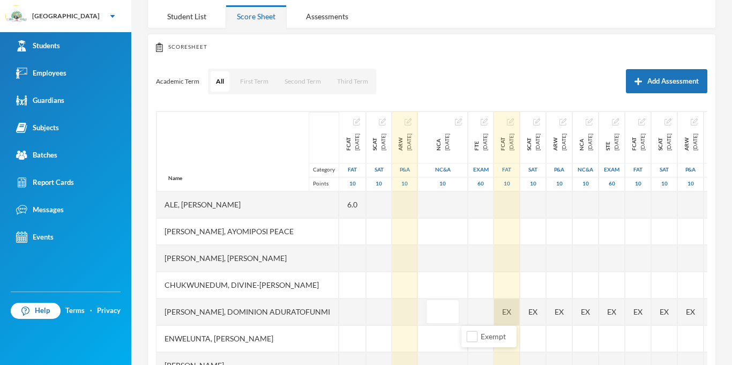
click at [520, 313] on div "EX" at bounding box center [507, 311] width 26 height 27
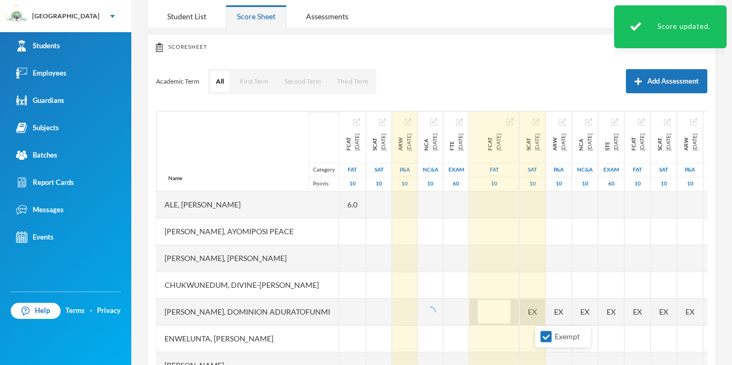
click at [546, 335] on input "Exempt" at bounding box center [546, 336] width 11 height 11
checkbox input "false"
click at [545, 318] on div "EX" at bounding box center [533, 311] width 26 height 27
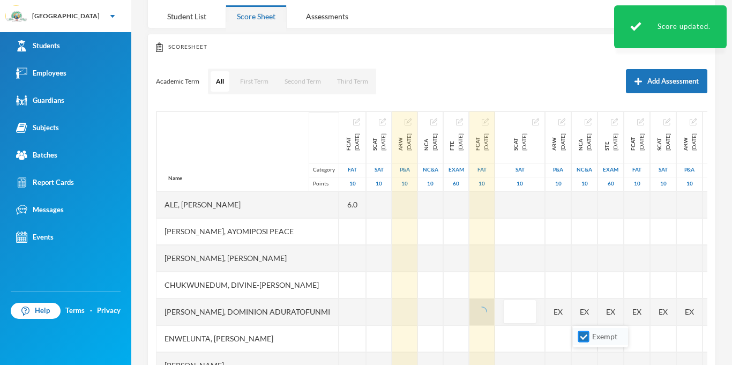
click at [591, 338] on span "Exempt" at bounding box center [605, 336] width 34 height 9
click at [589, 338] on input "Exempt" at bounding box center [583, 336] width 11 height 11
checkbox input "false"
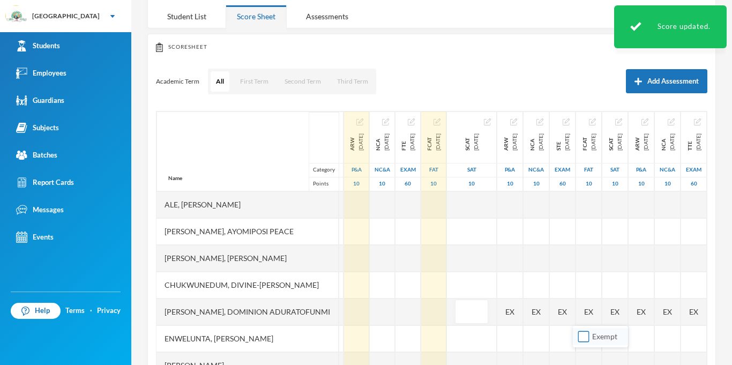
scroll to position [0, 109]
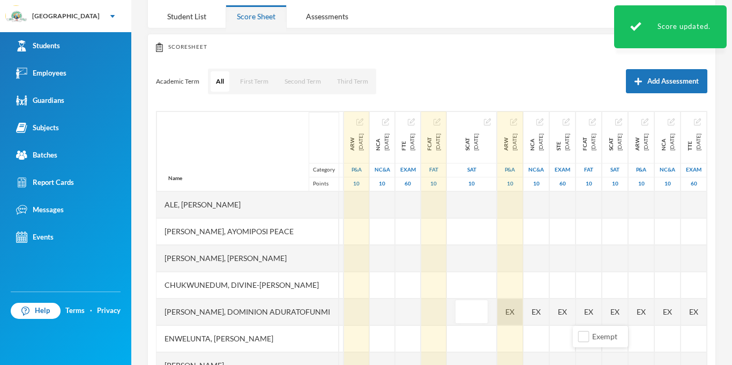
click at [535, 322] on div "Name Category Points Ale, [PERSON_NAME], Ayomiposi Peace Chukwudi, [PERSON_NAME…" at bounding box center [431, 245] width 551 height 268
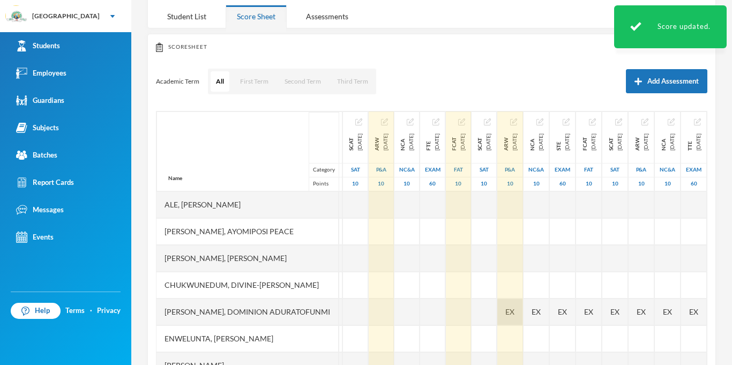
click at [511, 308] on span "EX" at bounding box center [509, 311] width 9 height 11
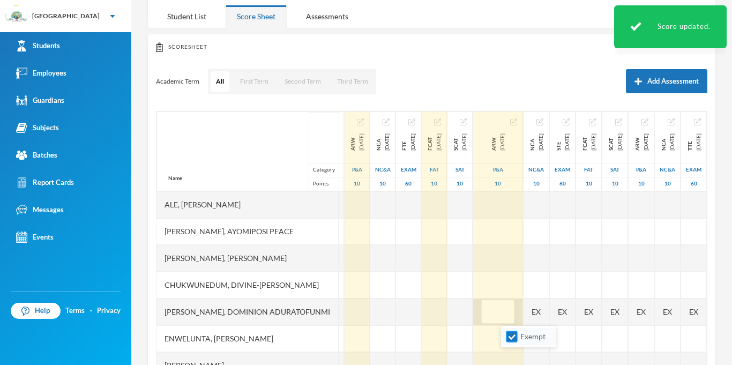
click at [510, 334] on input "Exempt" at bounding box center [511, 336] width 11 height 11
checkbox input "false"
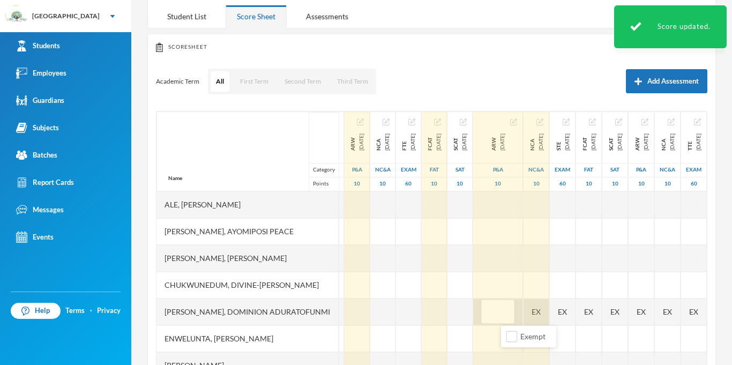
click at [549, 313] on div "EX" at bounding box center [536, 311] width 26 height 27
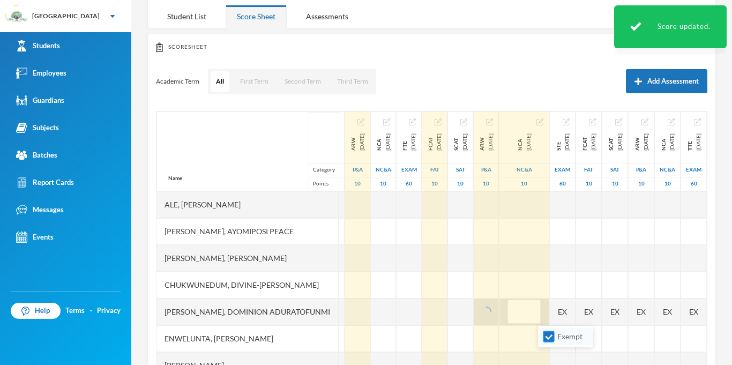
click at [546, 340] on input "Exempt" at bounding box center [548, 336] width 11 height 11
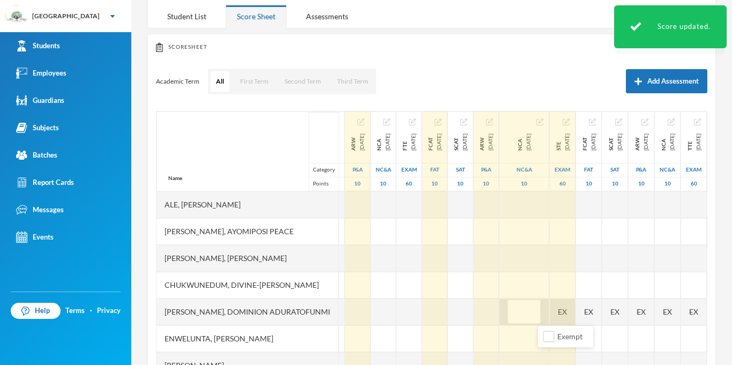
click at [605, 317] on div "Name Category Points Ale, [PERSON_NAME], Ayomiposi Peace Chukwudi, [PERSON_NAME…" at bounding box center [431, 245] width 551 height 268
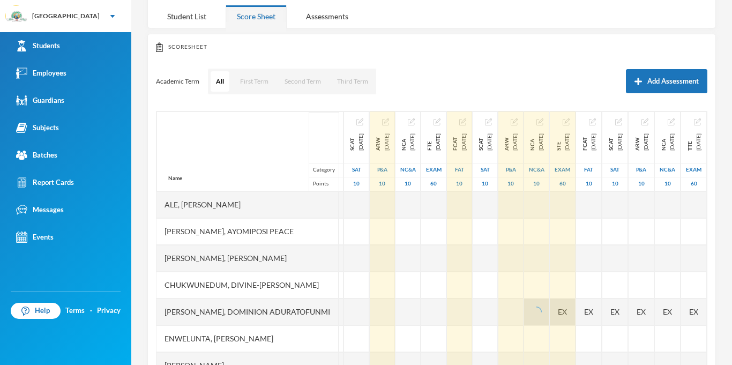
click at [567, 316] on span "EX" at bounding box center [562, 311] width 9 height 11
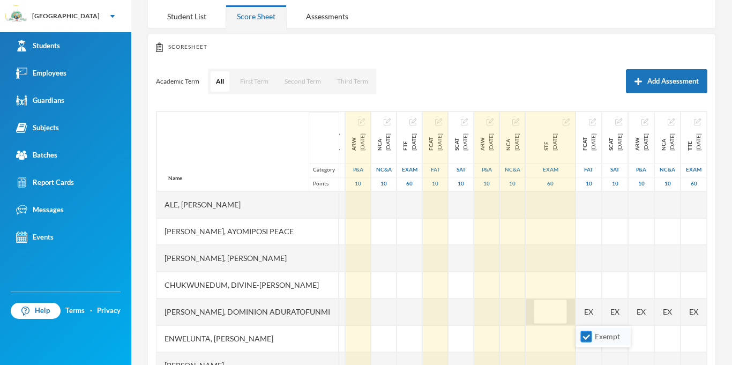
click at [582, 340] on input "Exempt" at bounding box center [586, 336] width 11 height 11
checkbox input "false"
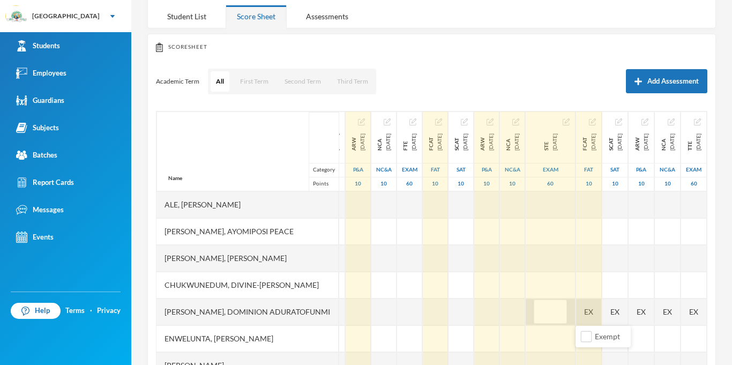
click at [602, 313] on div "EX" at bounding box center [589, 311] width 26 height 27
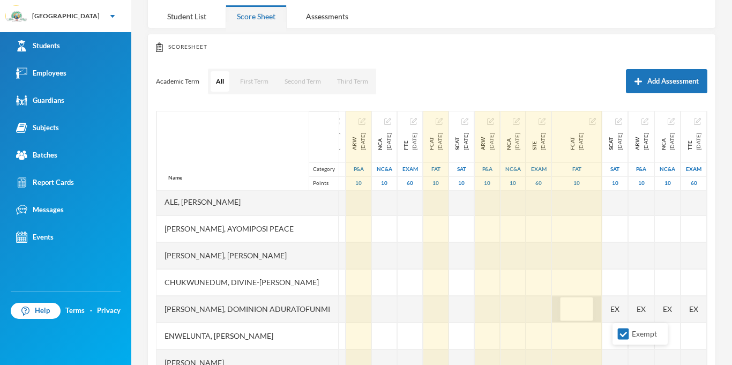
scroll to position [3, 77]
click at [625, 344] on ul "Exempt" at bounding box center [639, 333] width 55 height 21
click at [626, 334] on input "Exempt" at bounding box center [623, 333] width 11 height 11
checkbox input "false"
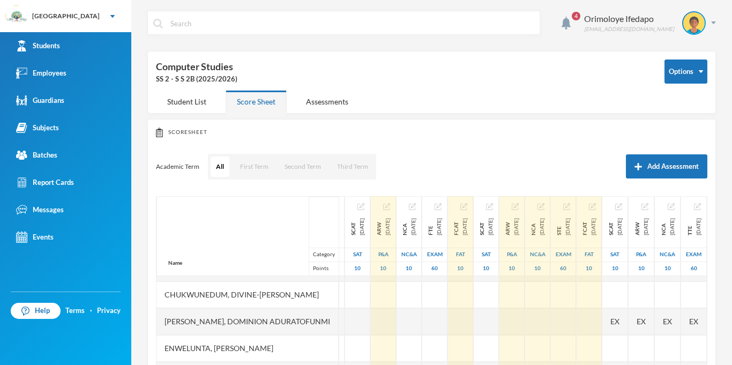
scroll to position [75, 186]
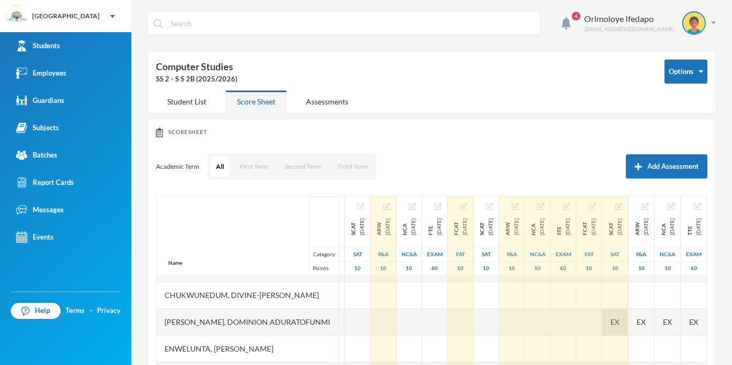
click at [602, 326] on div "EX" at bounding box center [615, 322] width 26 height 27
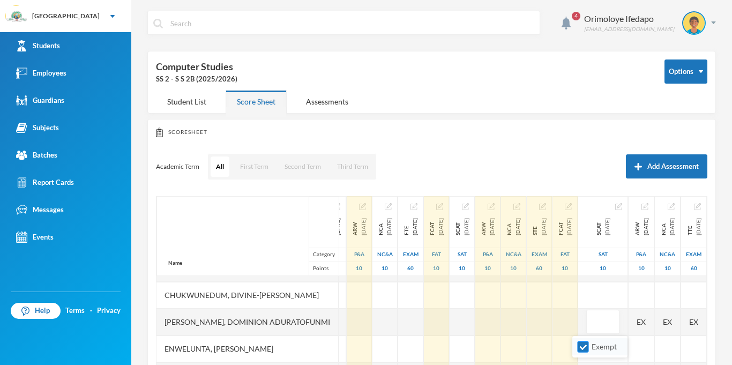
click at [578, 349] on input "Exempt" at bounding box center [583, 346] width 11 height 11
checkbox input "false"
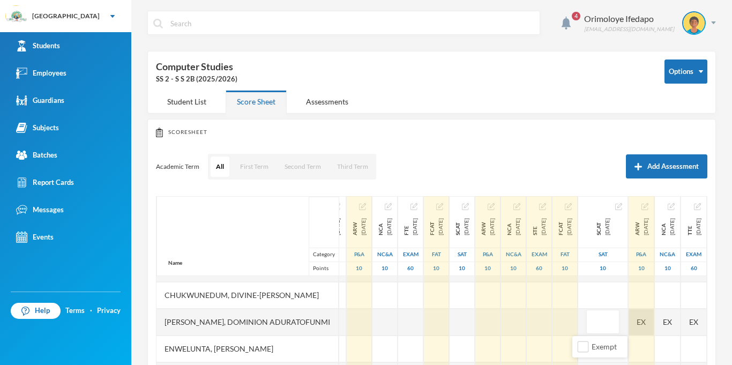
click at [628, 323] on div "EX" at bounding box center [641, 322] width 26 height 27
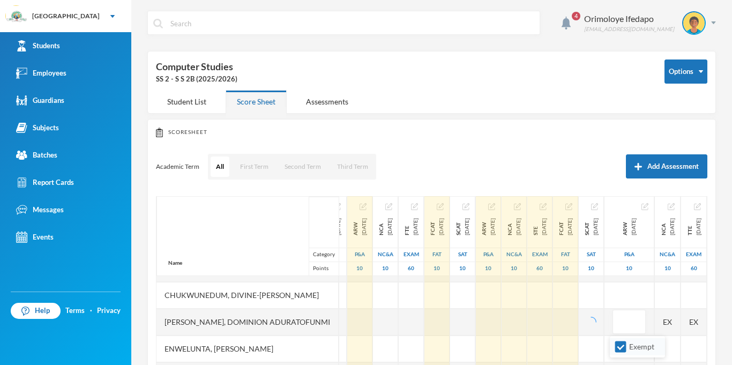
click at [612, 354] on li "Exempt" at bounding box center [637, 346] width 55 height 17
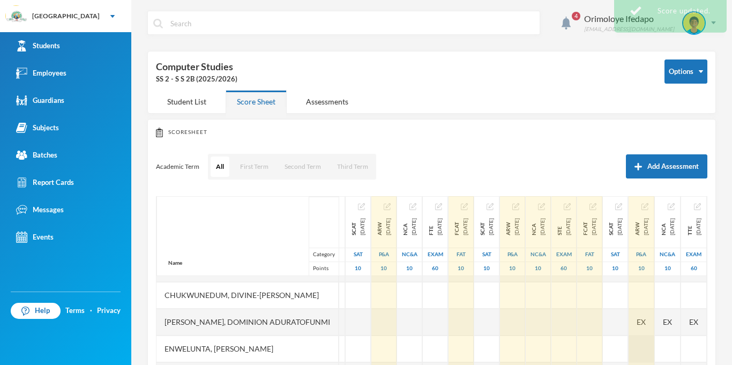
click at [628, 351] on div at bounding box center [641, 348] width 26 height 27
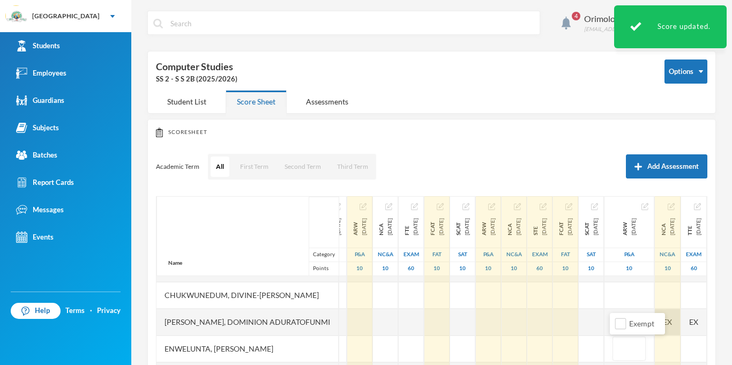
click at [674, 328] on div "EX" at bounding box center [668, 322] width 26 height 27
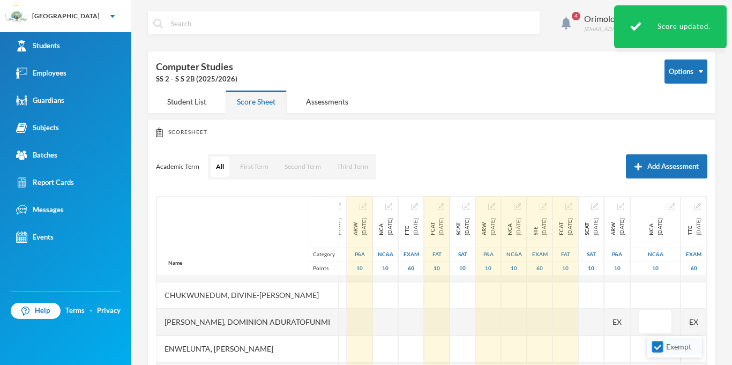
click at [658, 347] on input "Exempt" at bounding box center [657, 346] width 11 height 11
checkbox input "false"
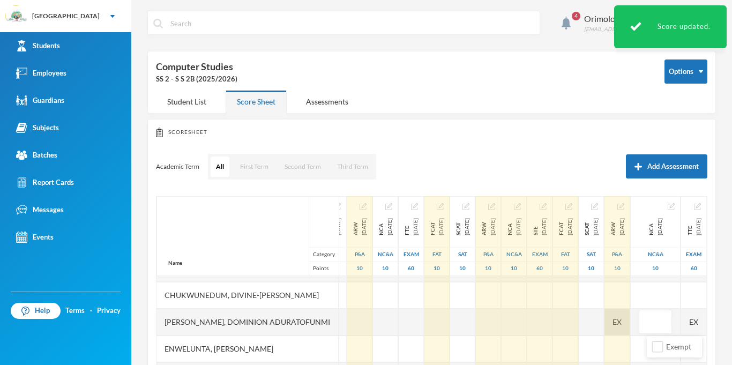
click at [620, 328] on div "EX" at bounding box center [617, 322] width 26 height 27
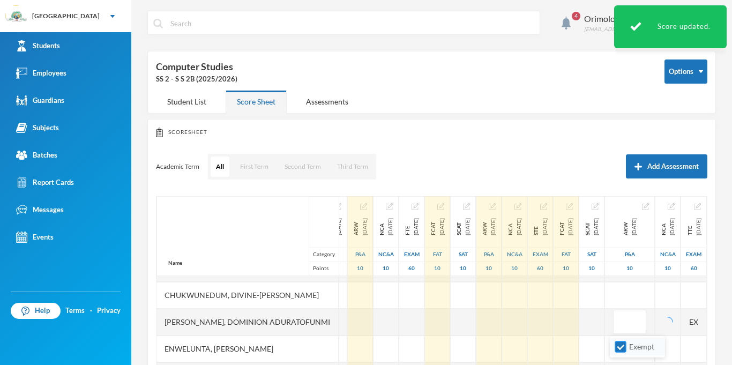
click at [619, 347] on input "Exempt" at bounding box center [620, 346] width 11 height 11
checkbox input "false"
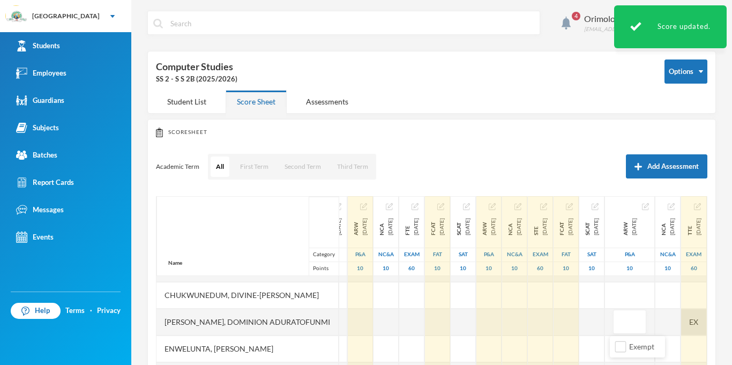
click at [695, 321] on div "EX" at bounding box center [694, 322] width 26 height 27
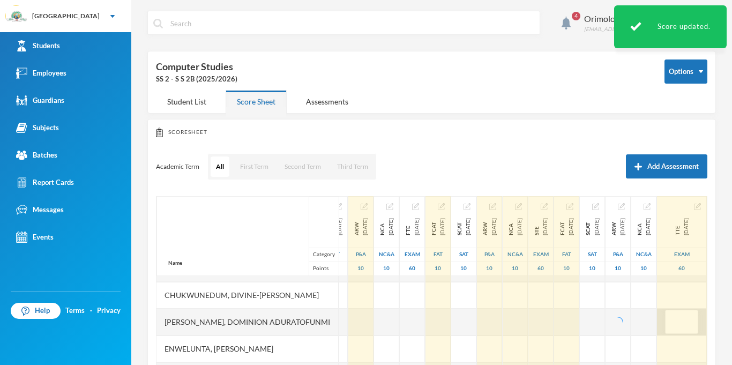
scroll to position [75, 192]
click at [692, 318] on input "text" at bounding box center [681, 322] width 21 height 24
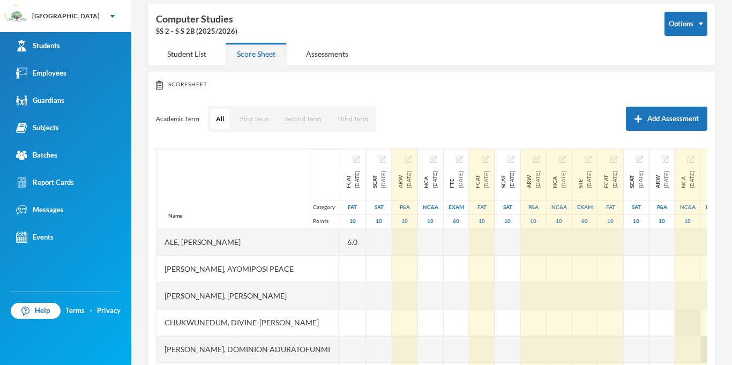
scroll to position [0, 0]
